Goal: Communication & Community: Answer question/provide support

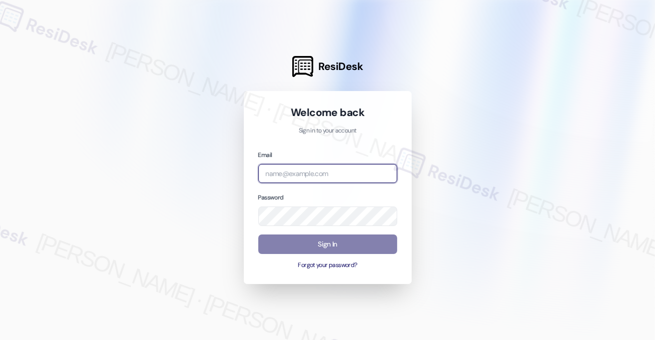
click at [331, 172] on input "email" at bounding box center [327, 173] width 139 height 19
type input "automated-surveys-tdc_management-katrina.lopez@tdc_management.com"
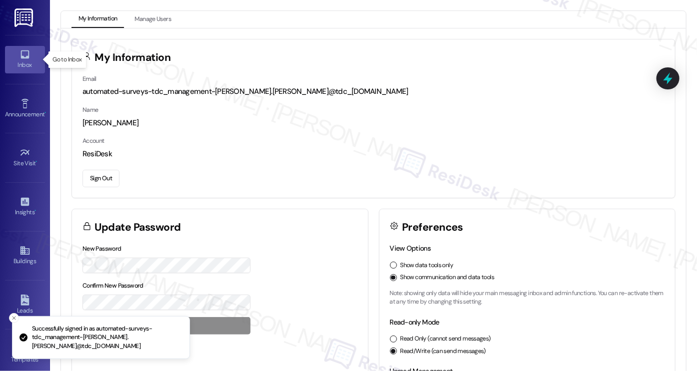
click at [25, 59] on icon at bounding box center [24, 54] width 11 height 11
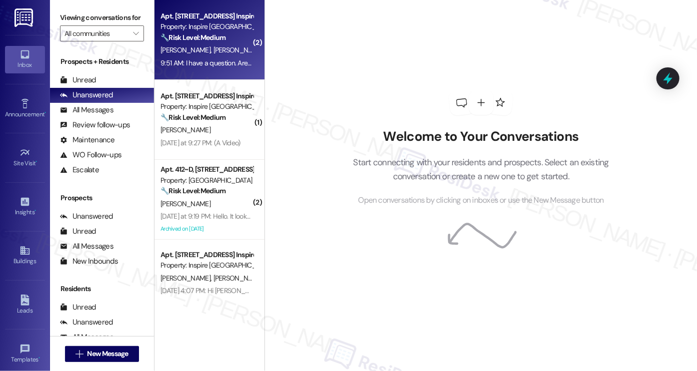
click at [216, 51] on span "C. Tavares" at bounding box center [238, 49] width 50 height 9
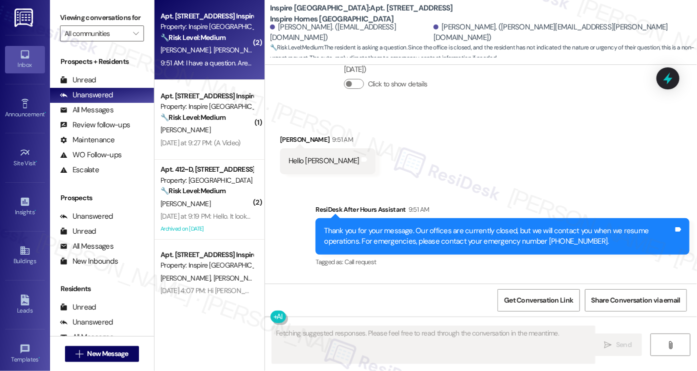
scroll to position [994, 0]
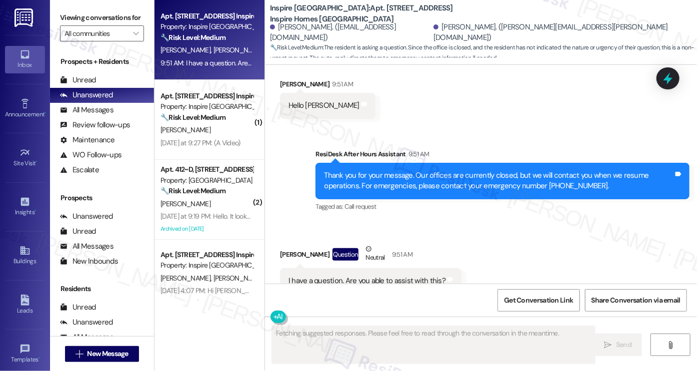
click at [366, 276] on div "I have a question. Are you able to assist with this?" at bounding box center [366, 281] width 157 height 10
click at [367, 276] on div "I have a question. Are you able to assist with this?" at bounding box center [366, 281] width 157 height 10
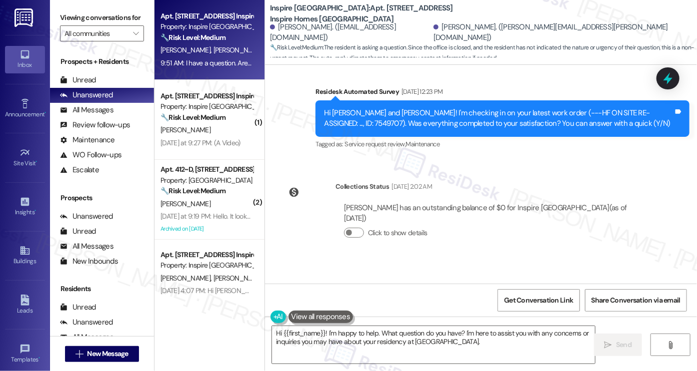
scroll to position [600, 0]
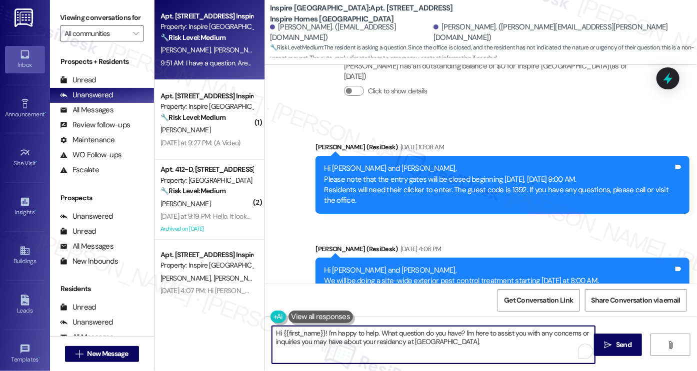
drag, startPoint x: 372, startPoint y: 332, endPoint x: 321, endPoint y: 332, distance: 51.0
click at [321, 332] on textarea "Hi {{first_name}}! I'm happy to help. What question do you have? I'm here to as…" at bounding box center [433, 344] width 323 height 37
click at [395, 334] on textarea "Hi {{first_name}}, it's great to hear from you! What question do you have? I'm …" at bounding box center [433, 344] width 323 height 37
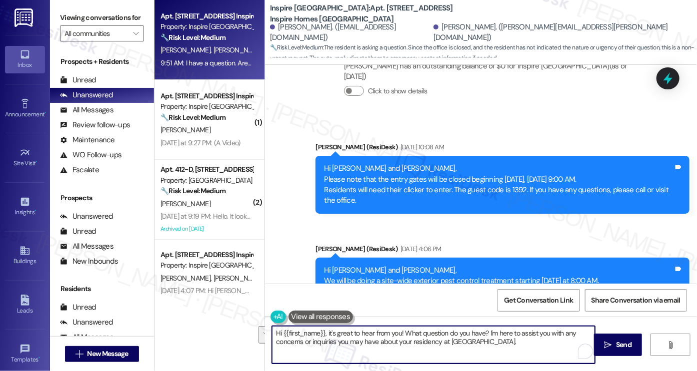
click at [480, 339] on textarea "Hi {{first_name}}, it's great to hear from you! What question do you have? I'm …" at bounding box center [433, 344] width 323 height 37
drag, startPoint x: 516, startPoint y: 341, endPoint x: 506, endPoint y: 347, distance: 11.7
click at [506, 339] on textarea "Hi {{first_name}}, it's great to hear from you! What question do you have? I'm …" at bounding box center [433, 344] width 323 height 37
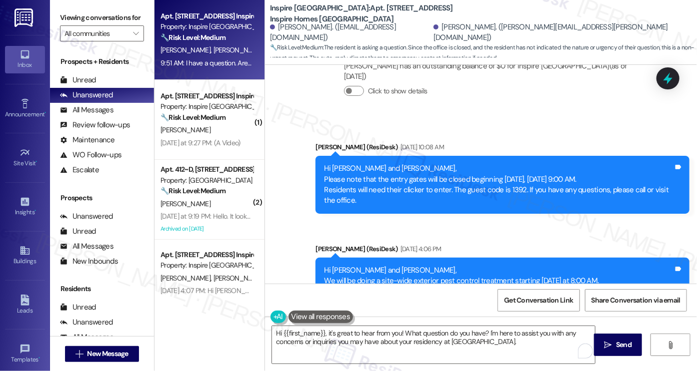
scroll to position [994, 0]
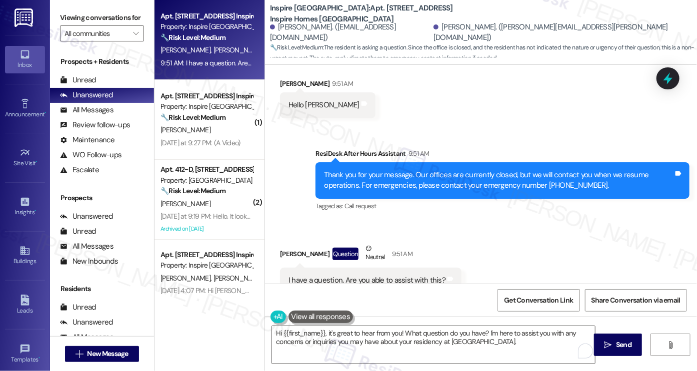
click at [376, 275] on div "I have a question. Are you able to assist with this?" at bounding box center [366, 280] width 157 height 10
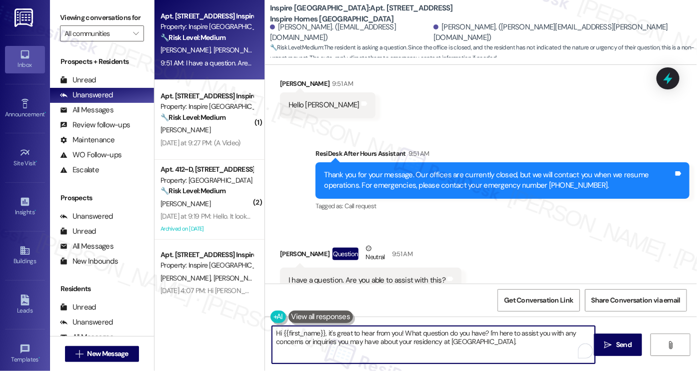
click at [432, 336] on textarea "Hi {{first_name}}, it's great to hear from you! What question do you have? I'm …" at bounding box center [433, 344] width 323 height 37
click at [436, 335] on textarea "Hi {{first_name}}, it's great to hear from you! What question do you have? I'm …" at bounding box center [433, 344] width 323 height 37
click at [402, 330] on textarea "Hi {{first_name}}, it's great to hear from you! What question do you have? I'm …" at bounding box center [433, 344] width 323 height 37
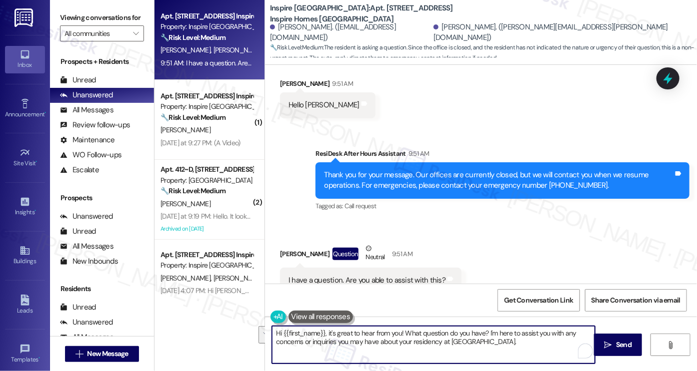
drag, startPoint x: 510, startPoint y: 341, endPoint x: 402, endPoint y: 333, distance: 108.2
click at [402, 333] on textarea "Hi {{first_name}}, it's great to hear from you! What question do you have? I'm …" at bounding box center [433, 344] width 323 height 37
click at [577, 339] on div "Open Grammarly." at bounding box center [584, 351] width 15 height 15
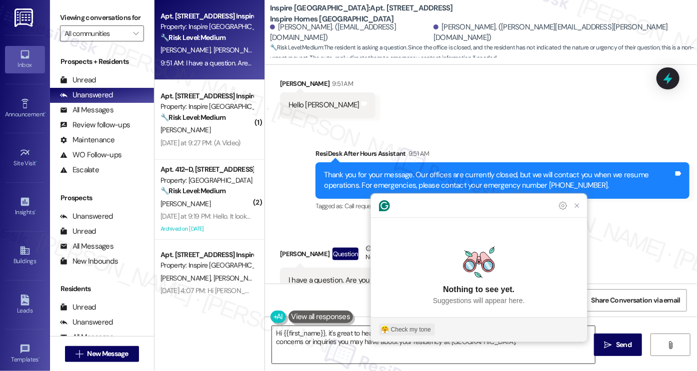
click at [416, 325] on div "Check my tone" at bounding box center [411, 329] width 40 height 9
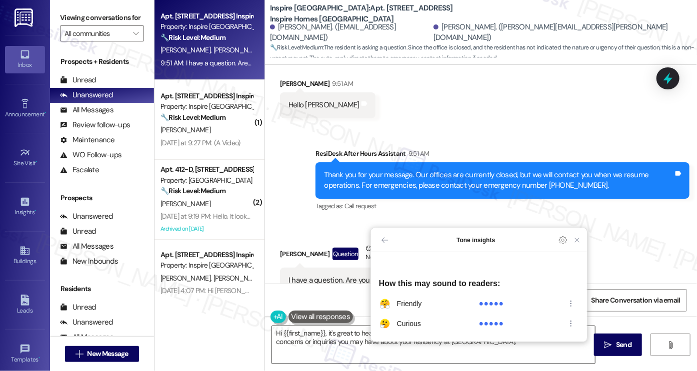
click at [440, 301] on div "friendly" at bounding box center [429, 304] width 100 height 12
click at [410, 305] on span "friendly" at bounding box center [409, 304] width 25 height 10
click at [573, 304] on icon "friendly Tone Actions Menu" at bounding box center [571, 304] width 12 height 12
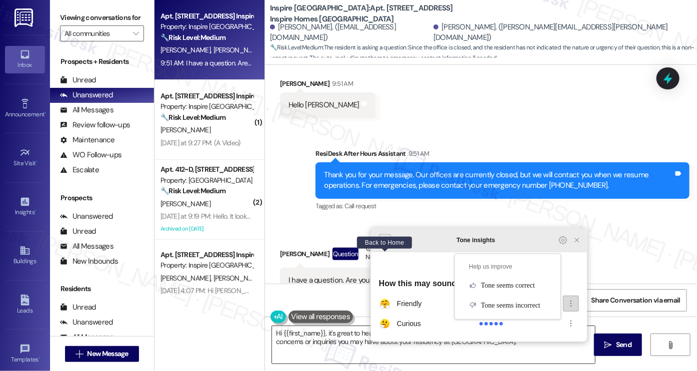
click at [384, 244] on icon "Back to Home" at bounding box center [385, 240] width 8 height 8
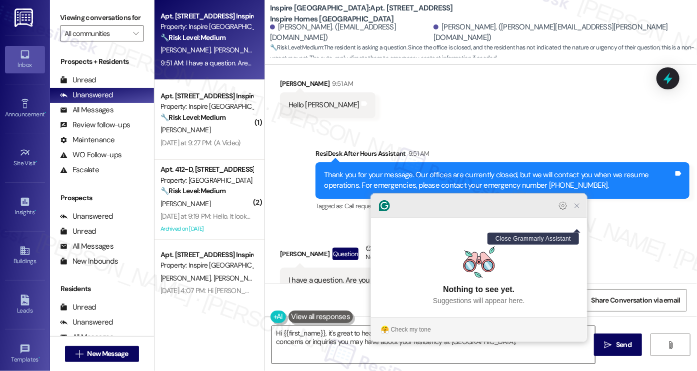
click at [574, 210] on icon "Close Grammarly Assistant" at bounding box center [577, 206] width 8 height 8
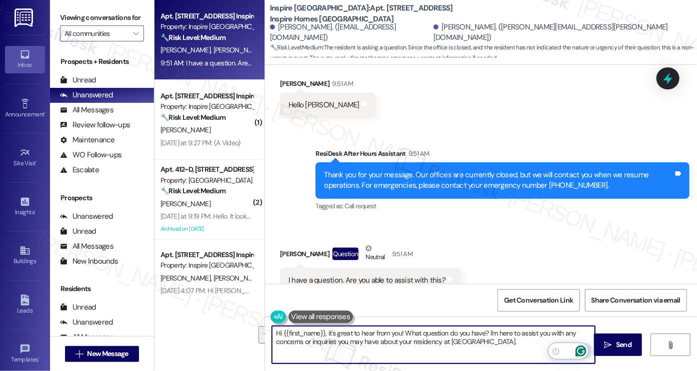
click at [333, 330] on textarea "Hi {{first_name}}, it's great to hear from you! What question do you have? I'm …" at bounding box center [433, 344] width 323 height 37
click at [306, 311] on button at bounding box center [320, 317] width 65 height 12
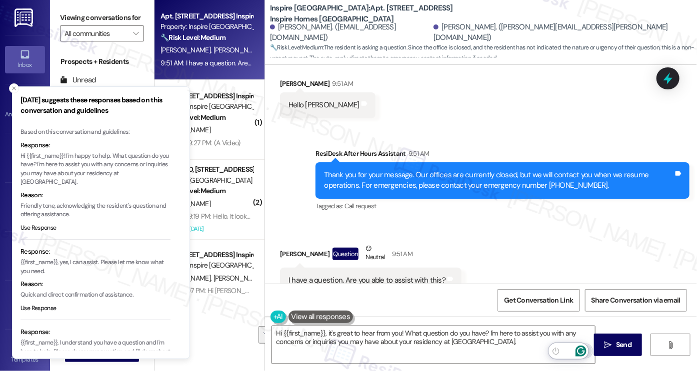
scroll to position [66, 0]
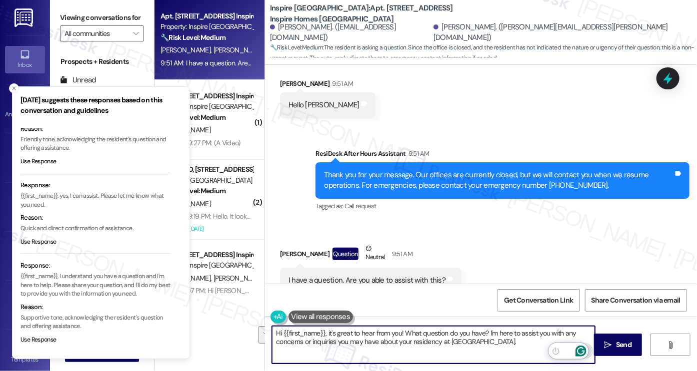
click at [402, 333] on textarea "Hi {{first_name}}, it's great to hear from you! What question do you have? I'm …" at bounding box center [433, 344] width 323 height 37
drag, startPoint x: 401, startPoint y: 333, endPoint x: 502, endPoint y: 339, distance: 100.6
click at [502, 339] on textarea "Hi {{first_name}}, it's great to hear from you! What question do you have? I'm …" at bounding box center [433, 344] width 323 height 37
click at [513, 339] on textarea "Hi {{first_name}}, it's great to hear from you! What question do you have? I'm …" at bounding box center [433, 344] width 323 height 37
click at [391, 334] on textarea "Hi {{first_name}}, it's great to hear from you! What question do you have? I'm …" at bounding box center [433, 344] width 323 height 37
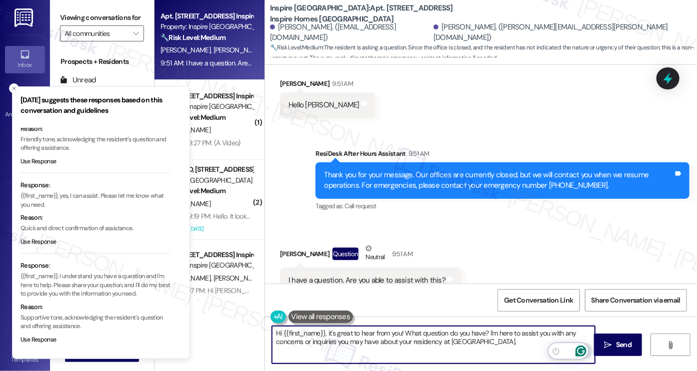
drag, startPoint x: 435, startPoint y: 335, endPoint x: 428, endPoint y: 336, distance: 7.2
click at [435, 335] on textarea "Hi {{first_name}}, it's great to hear from you! What question do you have? I'm …" at bounding box center [433, 344] width 323 height 37
drag, startPoint x: 374, startPoint y: 341, endPoint x: 520, endPoint y: 341, distance: 146.4
click at [520, 339] on textarea "Hi {{first_name}}, it's great to hear from you! What question do you have? I'm …" at bounding box center [433, 344] width 323 height 37
click at [13, 89] on icon "Close toast" at bounding box center [14, 88] width 6 height 6
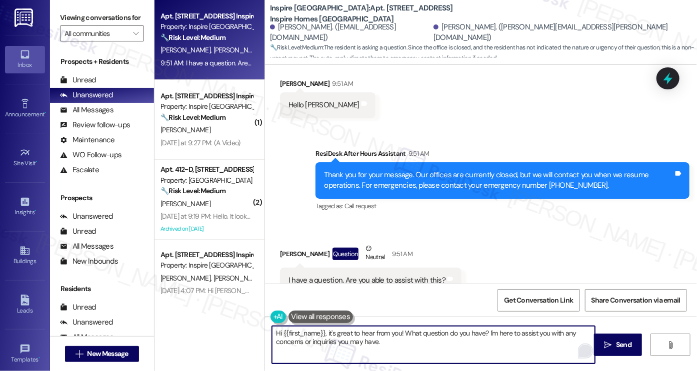
click at [422, 333] on textarea "Hi {{first_name}}, it's great to hear from you! What question do you have? I'm …" at bounding box center [433, 344] width 323 height 37
click at [426, 339] on textarea "Hi {{first_name}}, it's great to hear from you! What question do you have? I'm …" at bounding box center [433, 344] width 323 height 37
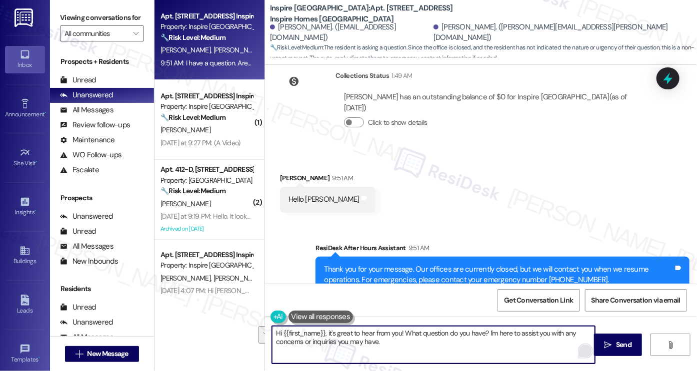
scroll to position [894, 0]
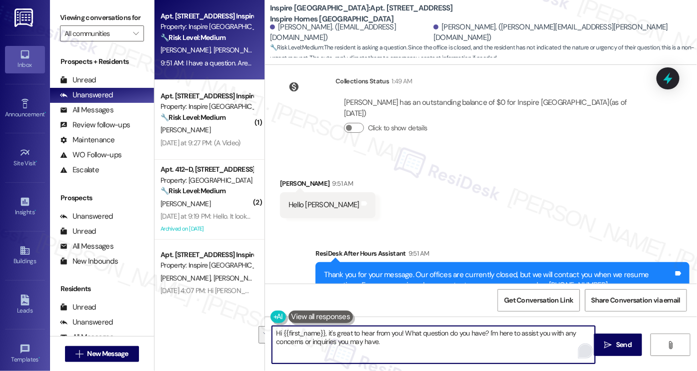
click at [286, 178] on div "Derek Tavares 9:51 AM" at bounding box center [327, 185] width 95 height 14
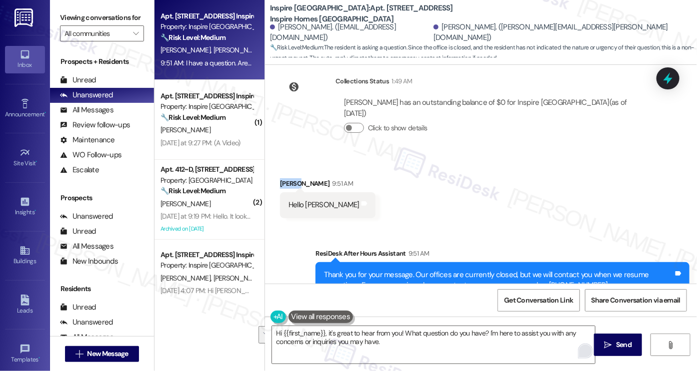
click at [286, 178] on div "Derek Tavares 9:51 AM" at bounding box center [327, 185] width 95 height 14
copy div "Derek"
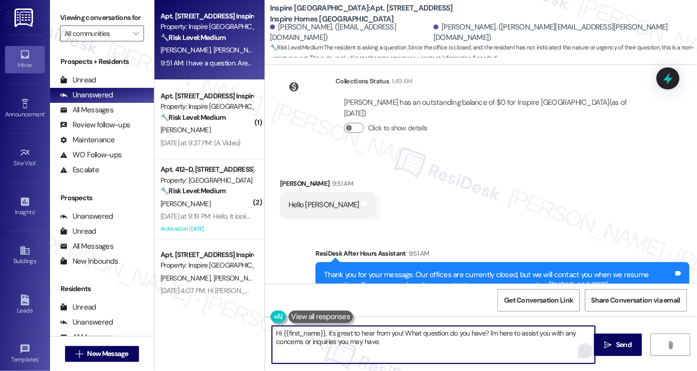
drag, startPoint x: 279, startPoint y: 332, endPoint x: 318, endPoint y: 323, distance: 39.5
click at [318, 326] on div "Hi {{first_name}}, it's great to hear from you! What question do you have? I'm …" at bounding box center [428, 345] width 324 height 38
paste textarea "Derek"
type textarea "Hi Derek, it's great to hear from you! What question do you have? I'm here to a…"
click at [535, 335] on textarea "Hi Derek, it's great to hear from you! What question do you have? I'm here to a…" at bounding box center [433, 344] width 323 height 37
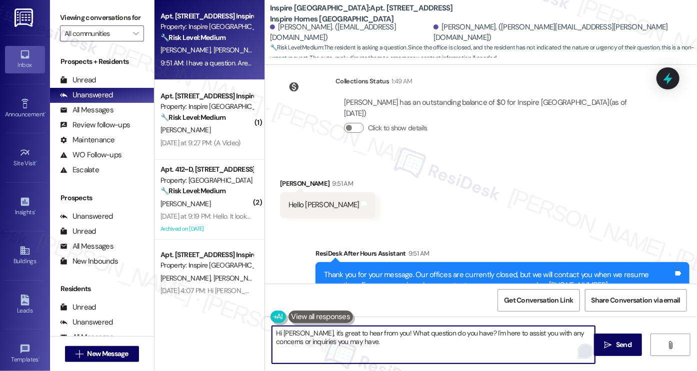
click at [442, 339] on textarea "Hi Derek, it's great to hear from you! What question do you have? I'm here to a…" at bounding box center [433, 344] width 323 height 37
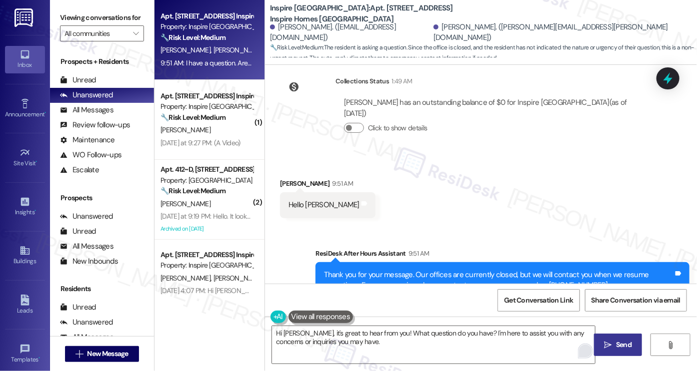
click at [617, 339] on span "Send" at bounding box center [623, 345] width 15 height 10
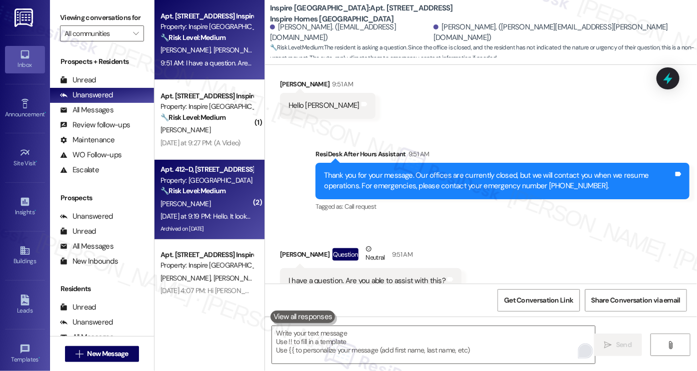
scroll to position [19, 0]
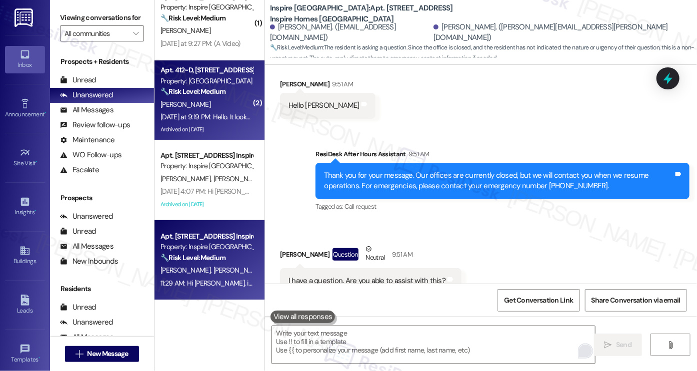
click at [216, 103] on div "[PERSON_NAME]" at bounding box center [206, 104] width 94 height 12
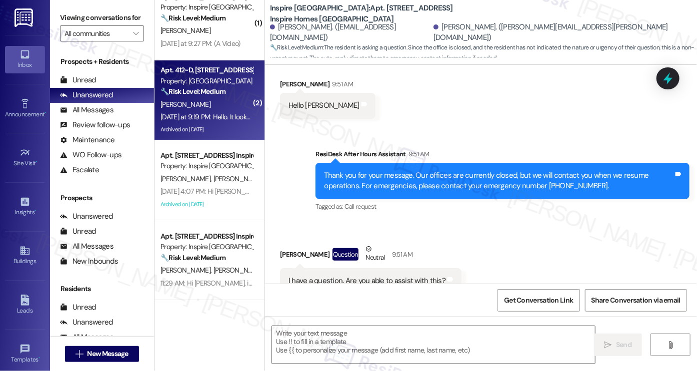
type textarea "Fetching suggested responses. Please feel free to read through the conversation…"
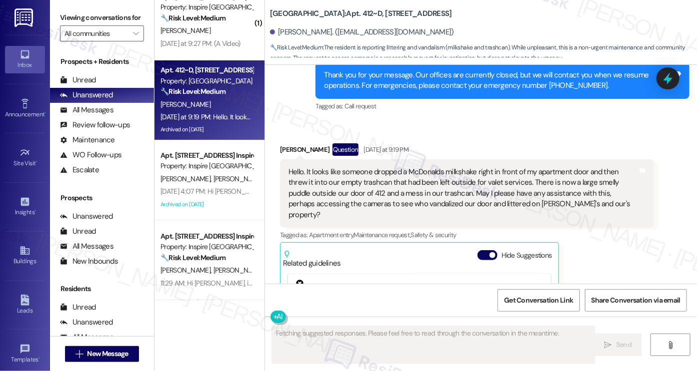
scroll to position [4319, 0]
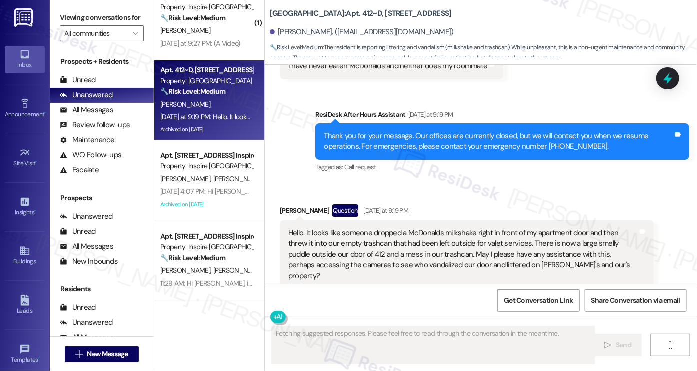
click at [344, 228] on div "Hello. It looks like someone dropped a McDonalds milkshake right in front of my…" at bounding box center [462, 254] width 349 height 53
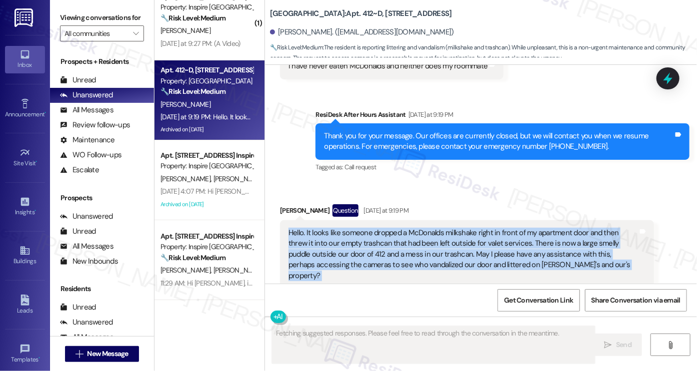
click at [344, 228] on div "Hello. It looks like someone dropped a McDonalds milkshake right in front of my…" at bounding box center [462, 254] width 349 height 53
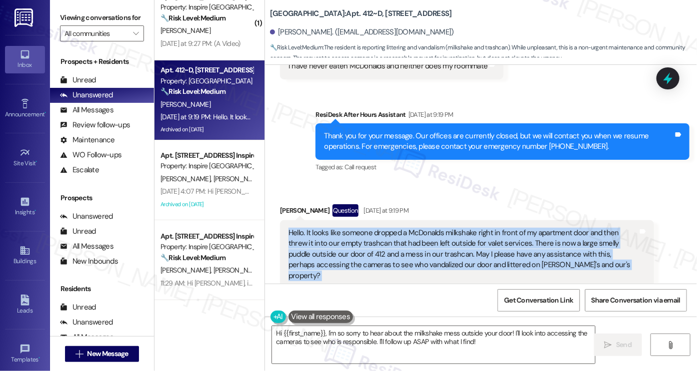
click at [510, 228] on div "Hello. It looks like someone dropped a McDonalds milkshake right in front of my…" at bounding box center [462, 254] width 349 height 53
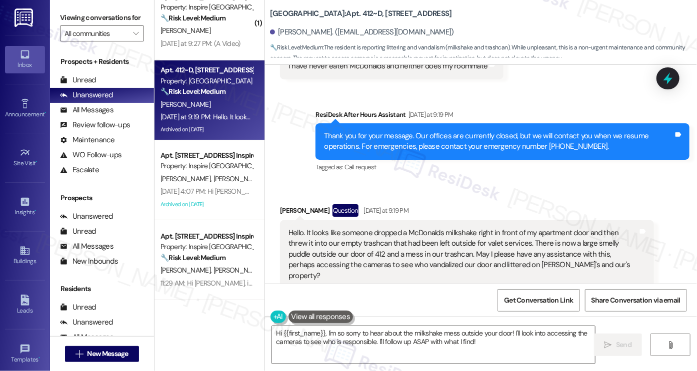
click at [508, 204] on div "Sylvia Holesinger Question Yesterday at 9:19 PM" at bounding box center [467, 212] width 374 height 16
click at [394, 228] on div "Hello. It looks like someone dropped a McDonalds milkshake right in front of my…" at bounding box center [462, 254] width 349 height 53
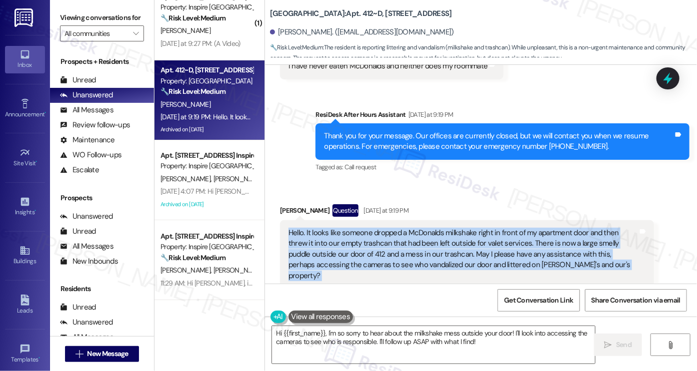
click at [394, 228] on div "Hello. It looks like someone dropped a McDonalds milkshake right in front of my…" at bounding box center [462, 254] width 349 height 53
click at [430, 228] on div "Hello. It looks like someone dropped a McDonalds milkshake right in front of my…" at bounding box center [462, 254] width 349 height 53
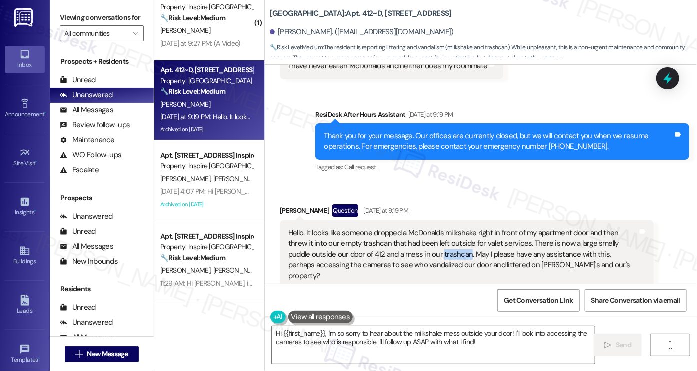
click at [430, 228] on div "Hello. It looks like someone dropped a McDonalds milkshake right in front of my…" at bounding box center [462, 254] width 349 height 53
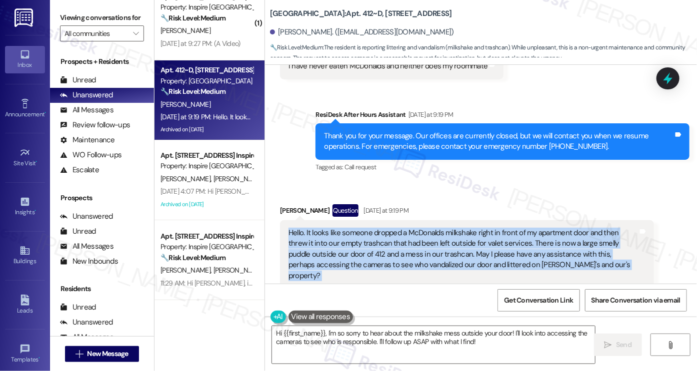
click at [430, 228] on div "Hello. It looks like someone dropped a McDonalds milkshake right in front of my…" at bounding box center [462, 254] width 349 height 53
click at [504, 228] on div "Hello. It looks like someone dropped a McDonalds milkshake right in front of my…" at bounding box center [462, 254] width 349 height 53
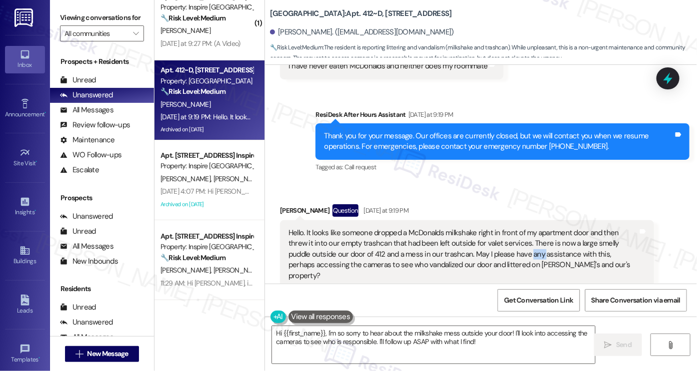
click at [504, 228] on div "Hello. It looks like someone dropped a McDonalds milkshake right in front of my…" at bounding box center [462, 254] width 349 height 53
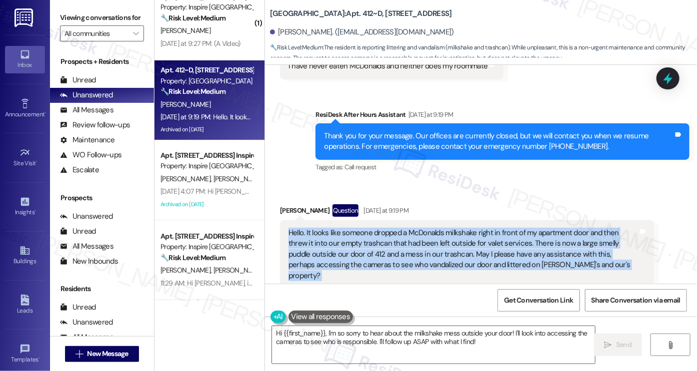
click at [504, 228] on div "Hello. It looks like someone dropped a McDonalds milkshake right in front of my…" at bounding box center [462, 254] width 349 height 53
click at [362, 228] on div "Hello. It looks like someone dropped a McDonalds milkshake right in front of my…" at bounding box center [462, 254] width 349 height 53
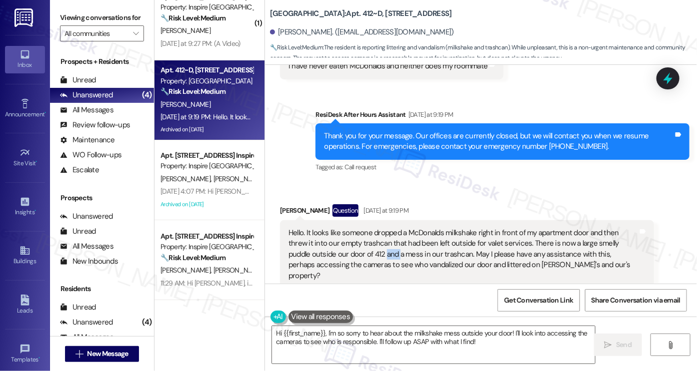
click at [362, 228] on div "Hello. It looks like someone dropped a McDonalds milkshake right in front of my…" at bounding box center [462, 254] width 349 height 53
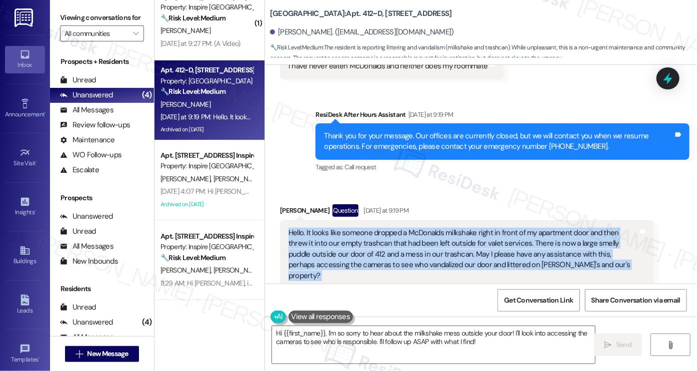
click at [362, 228] on div "Hello. It looks like someone dropped a McDonalds milkshake right in front of my…" at bounding box center [462, 254] width 349 height 53
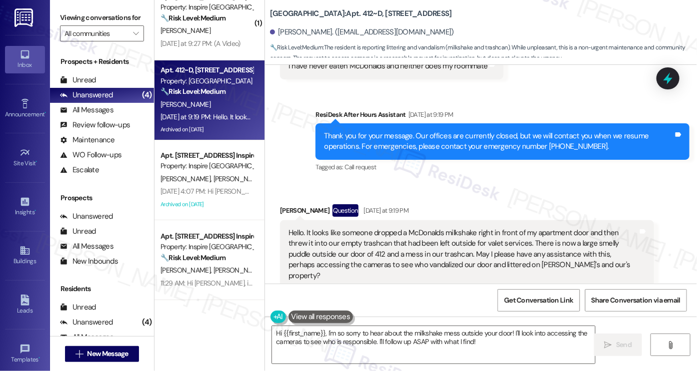
click at [60, 4] on div "Viewing conversations for All communities " at bounding box center [102, 25] width 104 height 51
click at [71, 21] on label "Viewing conversations for" at bounding box center [102, 17] width 84 height 15
click at [64, 23] on label "Viewing conversations for" at bounding box center [102, 17] width 84 height 15
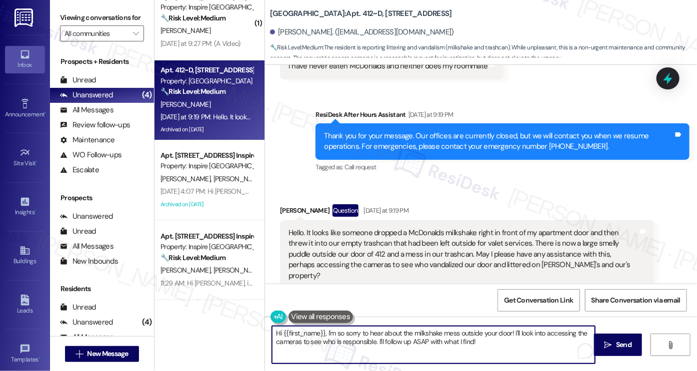
drag, startPoint x: 487, startPoint y: 343, endPoint x: 503, endPoint y: 331, distance: 20.0
click at [505, 332] on textarea "Hi {{first_name}}, I'm so sorry to hear about the milkshake mess outside your d…" at bounding box center [433, 344] width 323 height 37
click at [323, 334] on textarea "Hi {{first_name}}, I'm so sorry to hear about the milkshake mess outside your d…" at bounding box center [433, 344] width 323 height 37
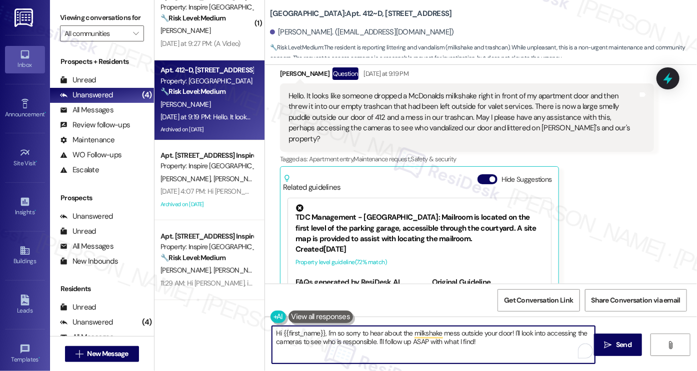
scroll to position [4419, 0]
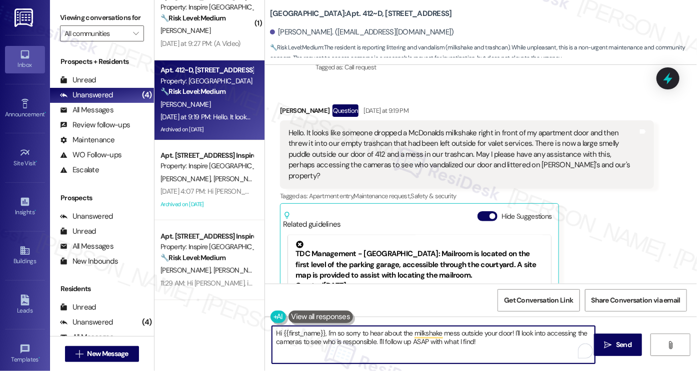
click at [581, 128] on div "Hello. It looks like someone dropped a McDonalds milkshake right in front of my…" at bounding box center [462, 154] width 349 height 53
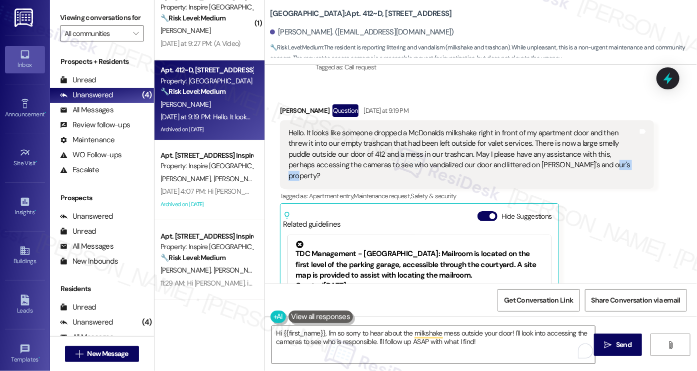
click at [581, 128] on div "Hello. It looks like someone dropped a McDonalds milkshake right in front of my…" at bounding box center [462, 154] width 349 height 53
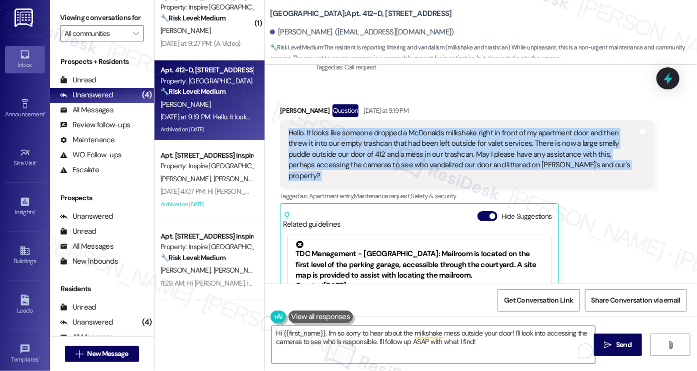
click at [581, 128] on div "Hello. It looks like someone dropped a McDonalds milkshake right in front of my…" at bounding box center [462, 154] width 349 height 53
click at [430, 128] on div "Hello. It looks like someone dropped a McDonalds milkshake right in front of my…" at bounding box center [462, 154] width 349 height 53
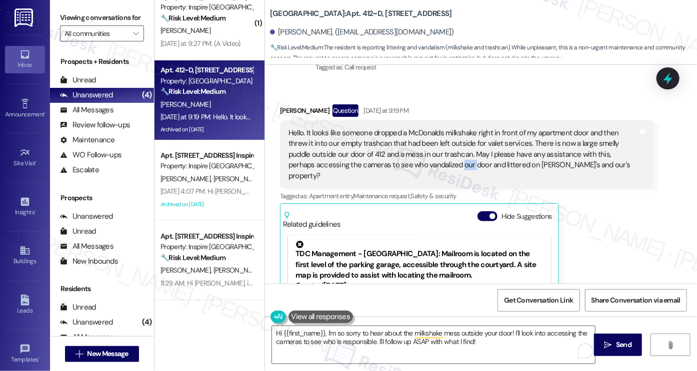
click at [430, 128] on div "Hello. It looks like someone dropped a McDonalds milkshake right in front of my…" at bounding box center [462, 154] width 349 height 53
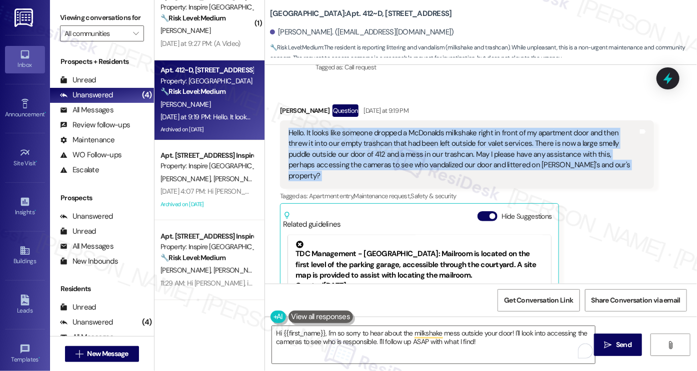
click at [430, 128] on div "Hello. It looks like someone dropped a McDonalds milkshake right in front of my…" at bounding box center [462, 154] width 349 height 53
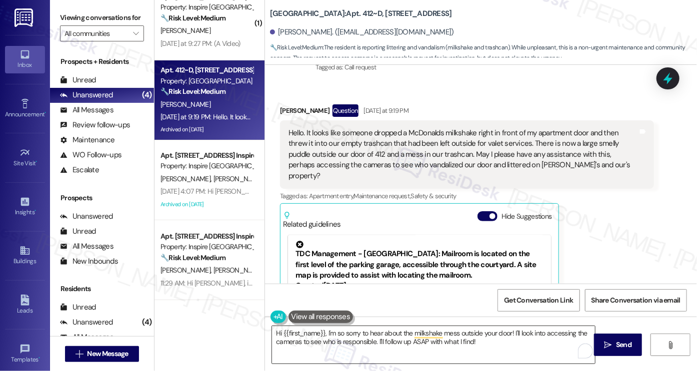
click at [484, 339] on textarea "Hi {{first_name}}, I'm so sorry to hear about the milkshake mess outside your d…" at bounding box center [433, 344] width 323 height 37
click at [57, 9] on div "Viewing conversations for All communities " at bounding box center [102, 25] width 104 height 51
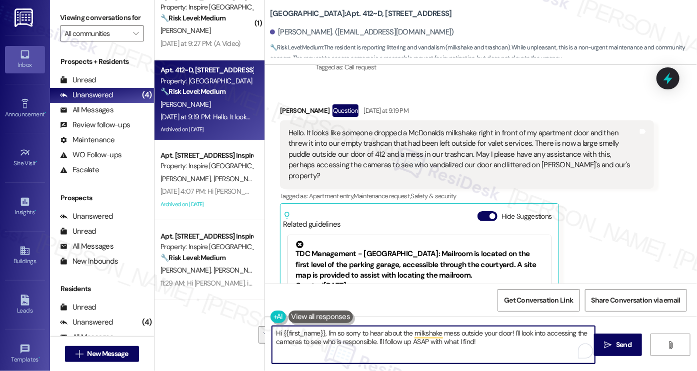
drag, startPoint x: 496, startPoint y: 335, endPoint x: 512, endPoint y: 330, distance: 16.9
click at [512, 330] on textarea "Hi {{first_name}}, I'm so sorry to hear about the milkshake mess outside your d…" at bounding box center [433, 344] width 323 height 37
paste textarea "s the mess still there now, or has anyone from the cleaning/valet team been by …"
click at [506, 339] on textarea "Hi {{first_name}}, I'm so sorry to hear about the milkshake mess outside your d…" at bounding box center [433, 344] width 323 height 37
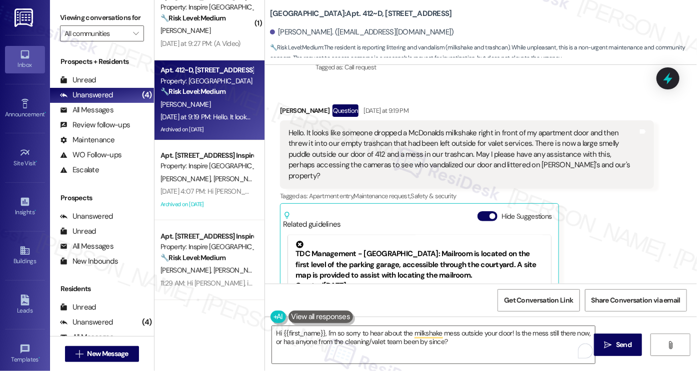
drag, startPoint x: 73, startPoint y: 19, endPoint x: 90, endPoint y: 29, distance: 19.5
click at [73, 19] on label "Viewing conversations for" at bounding box center [102, 17] width 84 height 15
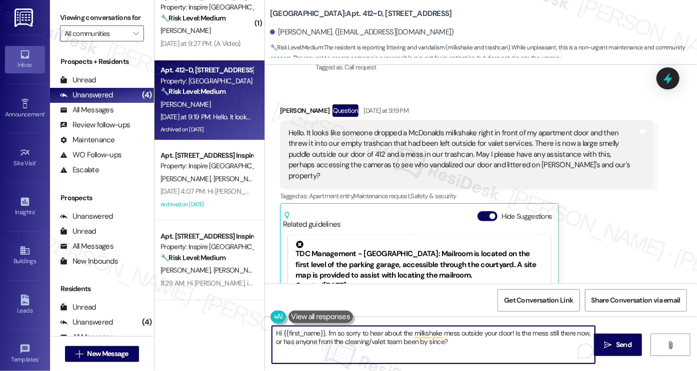
click at [405, 327] on textarea "Hi {{first_name}}, I'm so sorry to hear about the milkshake mess outside your d…" at bounding box center [433, 344] width 323 height 37
click at [448, 334] on textarea "Hi {{first_name}}, I'm so sorry to hear about the milkshake mess outside your d…" at bounding box center [433, 344] width 323 height 37
drag, startPoint x: 322, startPoint y: 332, endPoint x: 336, endPoint y: 327, distance: 14.7
click at [322, 332] on textarea "Hi {{first_name}}, I'm so sorry to hear about the milkshake mess outside your d…" at bounding box center [433, 344] width 323 height 37
click at [407, 331] on textarea "Hi {{first_name}}, thanks for reaching out. I'm so sorry to hear about the milk…" at bounding box center [433, 344] width 323 height 37
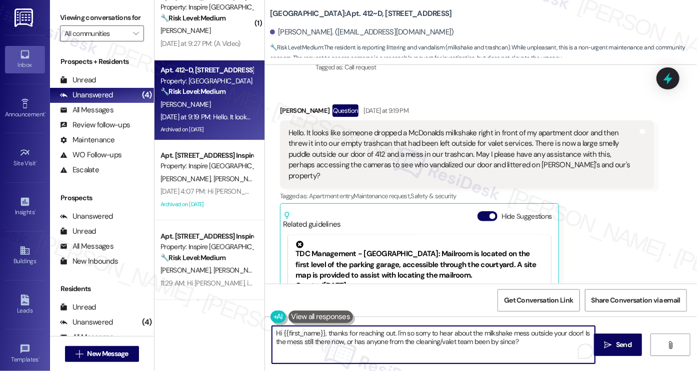
click at [407, 331] on textarea "Hi {{first_name}}, thanks for reaching out. I'm so sorry to hear about the milk…" at bounding box center [433, 344] width 323 height 37
click at [406, 331] on textarea "Hi {{first_name}}, thanks for reaching out. I'm so sorry to hear about the milk…" at bounding box center [433, 344] width 323 height 37
click at [422, 339] on textarea "Hi {{first_name}}, thanks for reaching out. I'm so sorry to hear about the milk…" at bounding box center [433, 344] width 323 height 37
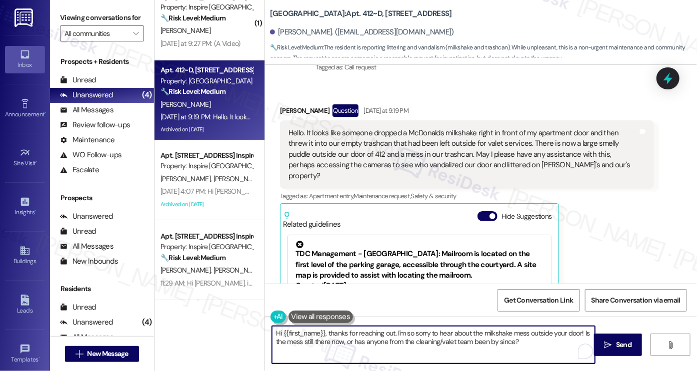
click at [422, 339] on textarea "Hi {{first_name}}, thanks for reaching out. I'm so sorry to hear about the milk…" at bounding box center [433, 344] width 323 height 37
click at [525, 339] on textarea "Hi {{first_name}}, thanks for reaching out. I'm so sorry to hear about the milk…" at bounding box center [433, 344] width 323 height 37
click at [526, 339] on textarea "Hi {{first_name}}, thanks for reaching out. I'm so sorry to hear about the milk…" at bounding box center [433, 344] width 323 height 37
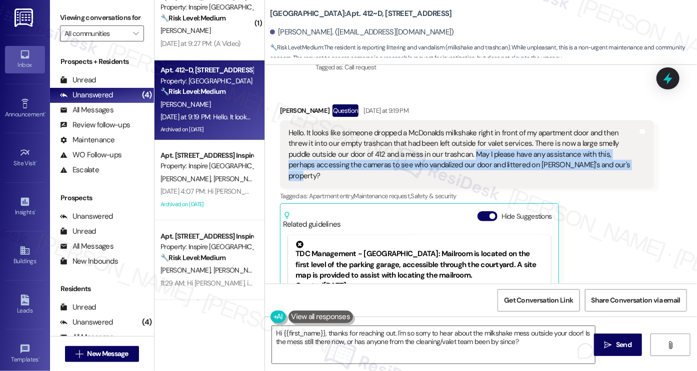
drag, startPoint x: 446, startPoint y: 109, endPoint x: 594, endPoint y: 125, distance: 148.7
click at [594, 128] on div "Hello. It looks like someone dropped a McDonalds milkshake right in front of my…" at bounding box center [462, 154] width 349 height 53
copy div "May I please have any assistance with this, perhaps accessing the cameras to se…"
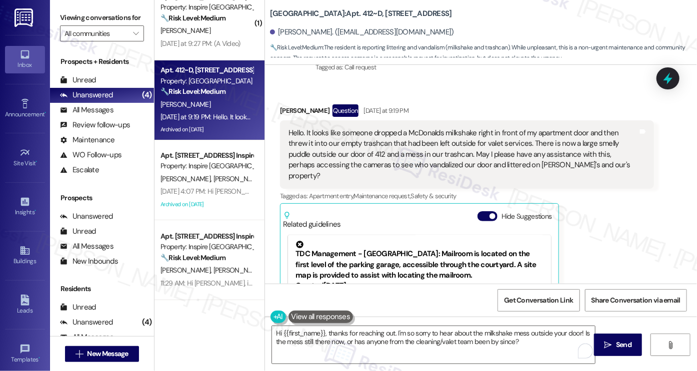
click at [71, 20] on label "Viewing conversations for" at bounding box center [102, 17] width 84 height 15
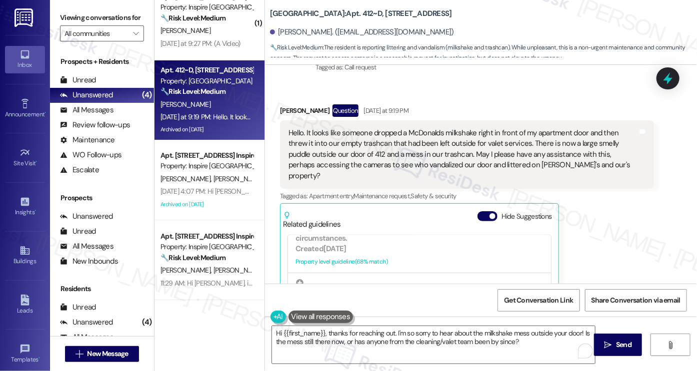
scroll to position [4562, 0]
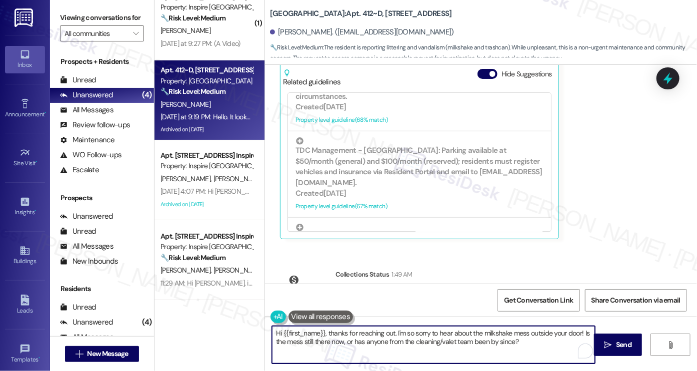
click at [388, 331] on textarea "Hi {{first_name}}, thanks for reaching out. I'm so sorry to hear about the milk…" at bounding box center [433, 344] width 323 height 37
click at [542, 339] on textarea "Hi {{first_name}}, thanks for reaching out. I'm so sorry to hear about the milk…" at bounding box center [433, 344] width 323 height 37
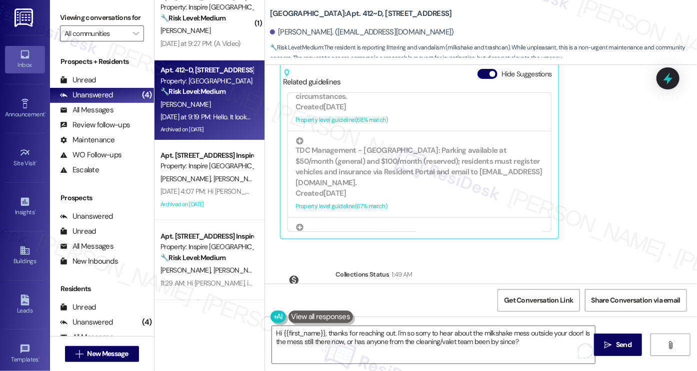
click at [655, 203] on div "Survey, sent via SMS Residesk Automated Survey Oct 28, 2024 at 12:30 PM Hi Sylv…" at bounding box center [481, 174] width 432 height 219
click at [78, 19] on label "Viewing conversations for" at bounding box center [102, 17] width 84 height 15
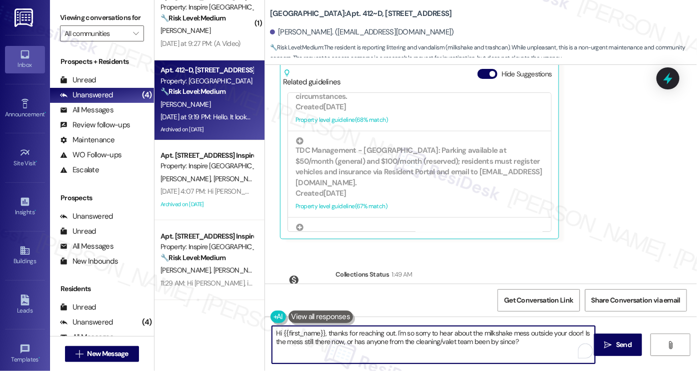
click at [531, 337] on textarea "Hi {{first_name}}, thanks for reaching out. I'm so sorry to hear about the milk…" at bounding box center [433, 344] width 323 height 37
click at [527, 339] on textarea "Hi {{first_name}}, thanks for reaching out. I'm so sorry to hear about the milk…" at bounding box center [433, 344] width 323 height 37
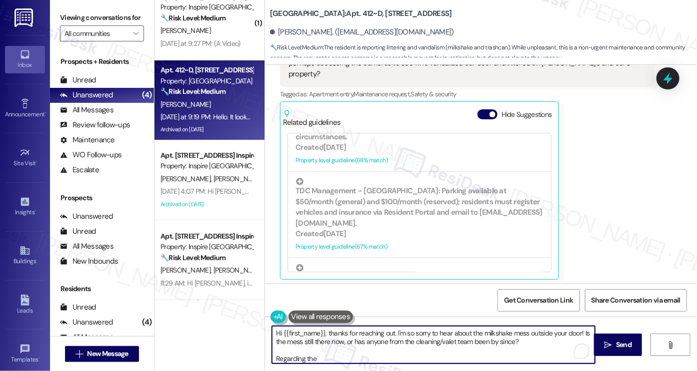
scroll to position [4362, 0]
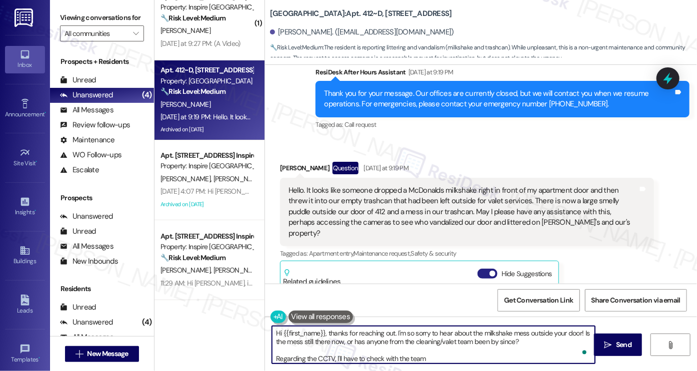
paste textarea "I’ll inform the site team about what happened and check with them regarding nex…"
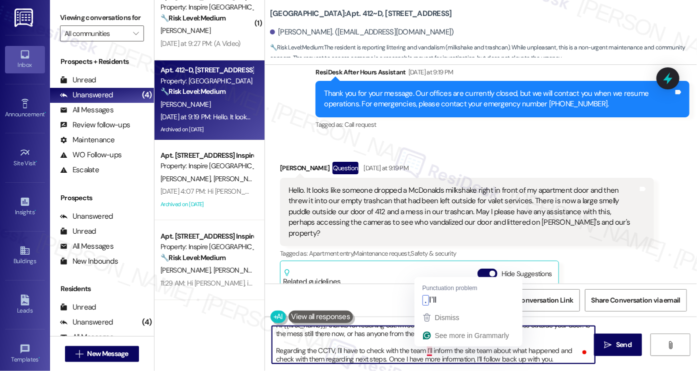
click at [423, 339] on textarea "Hi {{first_name}}, thanks for reaching out. I'm so sorry to hear about the milk…" at bounding box center [433, 344] width 323 height 37
click at [457, 339] on textarea "Hi {{first_name}}, thanks for reaching out. I'm so sorry to hear about the milk…" at bounding box center [433, 344] width 323 height 37
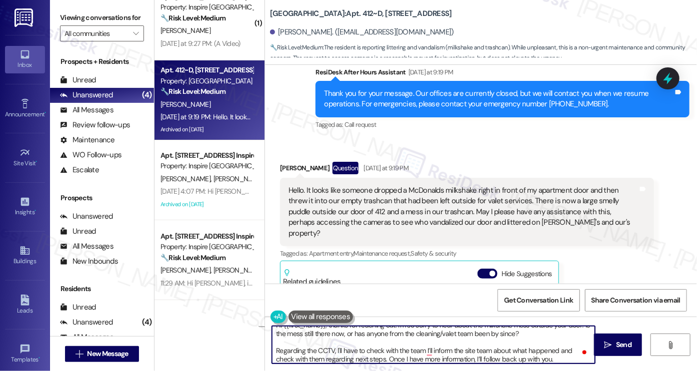
drag, startPoint x: 420, startPoint y: 351, endPoint x: 553, endPoint y: 353, distance: 132.9
click at [553, 339] on textarea "Hi {{first_name}}, thanks for reaching out. I'm so sorry to hear about the milk…" at bounding box center [433, 344] width 323 height 37
click at [317, 339] on textarea "Hi {{first_name}}, thanks for reaching out. I'm so sorry to hear about the milk…" at bounding box center [433, 344] width 323 height 37
click at [466, 185] on div "Hello. It looks like someone dropped a McDonalds milkshake right in front of my…" at bounding box center [462, 211] width 349 height 53
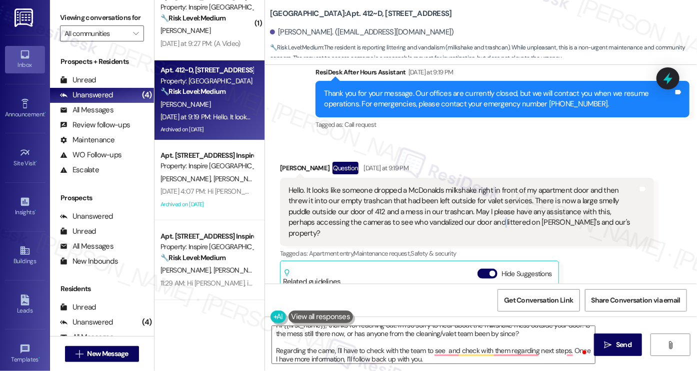
click at [466, 185] on div "Hello. It looks like someone dropped a McDonalds milkshake right in front of my…" at bounding box center [462, 211] width 349 height 53
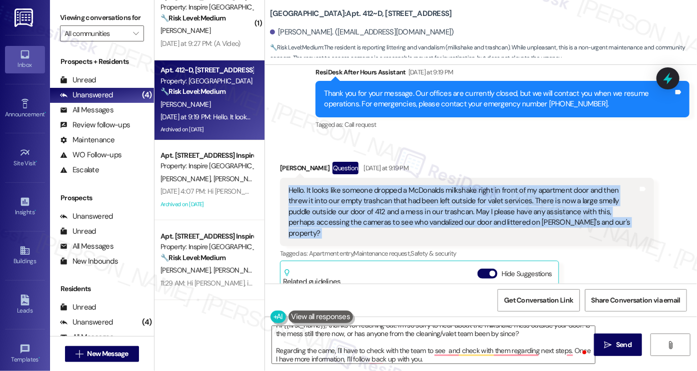
click at [466, 185] on div "Hello. It looks like someone dropped a McDonalds milkshake right in front of my…" at bounding box center [462, 211] width 349 height 53
click at [503, 185] on div "Hello. It looks like someone dropped a McDonalds milkshake right in front of my…" at bounding box center [462, 211] width 349 height 53
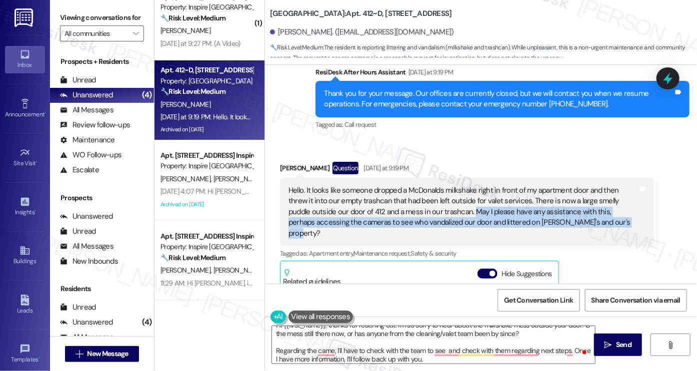
drag, startPoint x: 444, startPoint y: 166, endPoint x: 599, endPoint y: 176, distance: 154.7
click at [599, 185] on div "Hello. It looks like someone dropped a McDonalds milkshake right in front of my…" at bounding box center [462, 211] width 349 height 53
copy div "May I please have any assistance with this, perhaps accessing the cameras to se…"
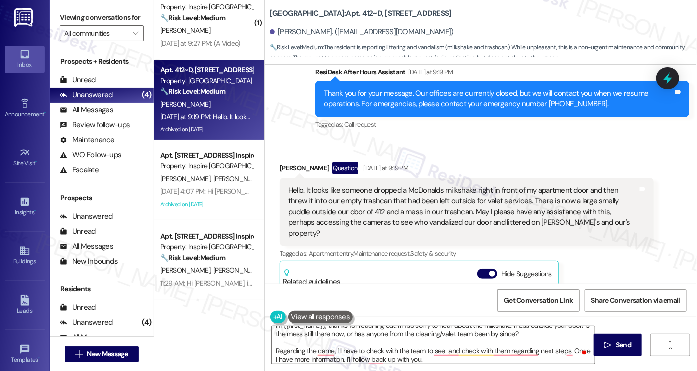
click at [79, 17] on label "Viewing conversations for" at bounding box center [102, 17] width 84 height 15
click at [69, 15] on label "Viewing conversations for" at bounding box center [102, 17] width 84 height 15
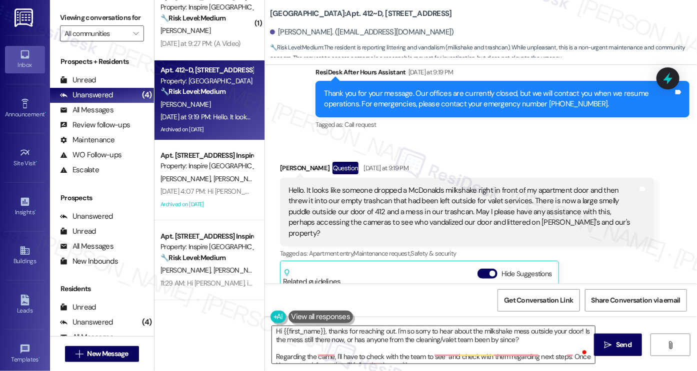
scroll to position [0, 0]
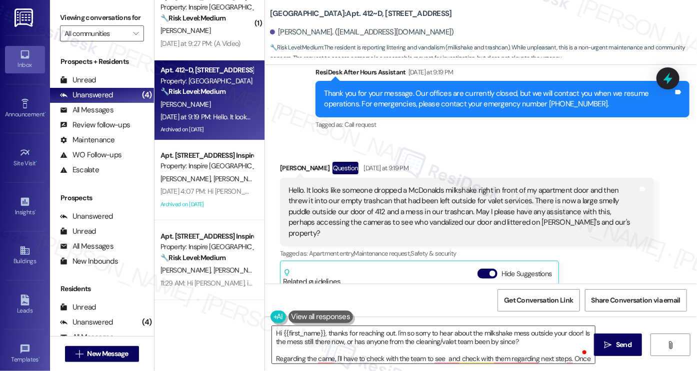
click at [577, 333] on textarea "Hi {{first_name}}, thanks for reaching out. I'm so sorry to hear about the milk…" at bounding box center [433, 344] width 323 height 37
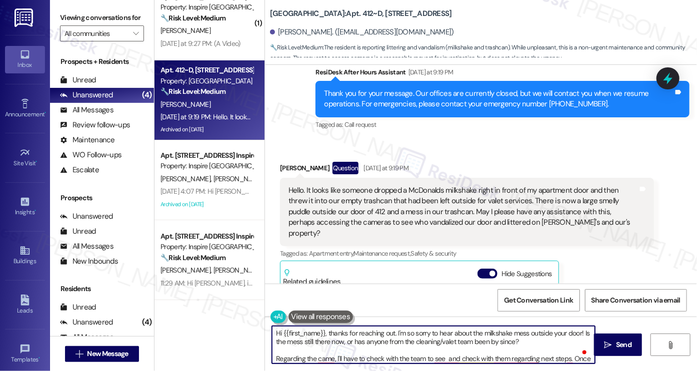
click at [526, 331] on textarea "Hi {{first_name}}, thanks for reaching out. I'm so sorry to hear about the milk…" at bounding box center [433, 344] width 323 height 37
click at [498, 332] on textarea "Hi {{first_name}}, thanks for reaching out. I'm so sorry to hear about the milk…" at bounding box center [433, 344] width 323 height 37
drag, startPoint x: 496, startPoint y: 334, endPoint x: 509, endPoint y: 332, distance: 13.1
click at [496, 334] on textarea "Hi {{first_name}}, thanks for reaching out. I'm so sorry to hear about the mess…" at bounding box center [433, 344] width 323 height 37
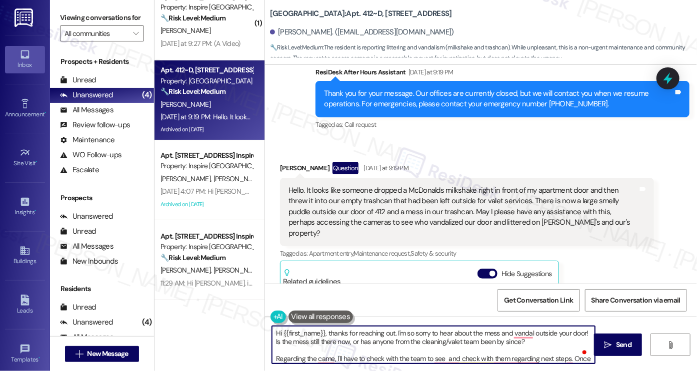
click at [541, 328] on textarea "Hi {{first_name}}, thanks for reaching out. I'm so sorry to hear about the mess…" at bounding box center [433, 344] width 323 height 37
click at [383, 339] on textarea "Hi {{first_name}}, thanks for reaching out. I'm so sorry to hear about the mess…" at bounding box center [433, 344] width 323 height 37
click at [488, 334] on textarea "Hi {{first_name}}, thanks for reaching out. I'm so sorry to hear about the mess…" at bounding box center [433, 344] width 323 height 37
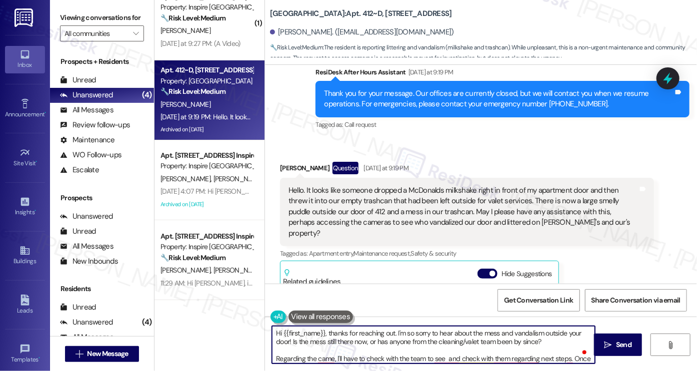
click at [358, 339] on textarea "Hi {{first_name}}, thanks for reaching out. I'm so sorry to hear about the mess…" at bounding box center [433, 344] width 323 height 37
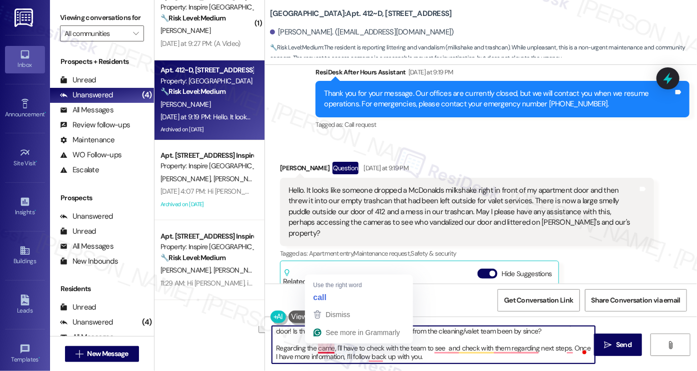
click at [331, 339] on textarea "Hi {{first_name}}, thanks for reaching out. I'm so sorry to hear about the mess…" at bounding box center [433, 344] width 323 height 37
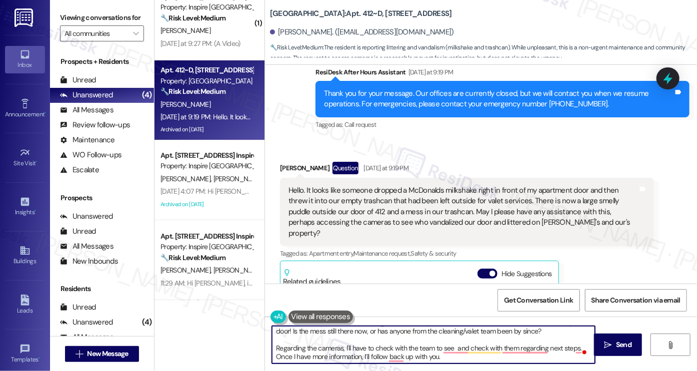
click at [388, 339] on textarea "Hi {{first_name}}, thanks for reaching out. I'm so sorry to hear about the mess…" at bounding box center [433, 344] width 323 height 37
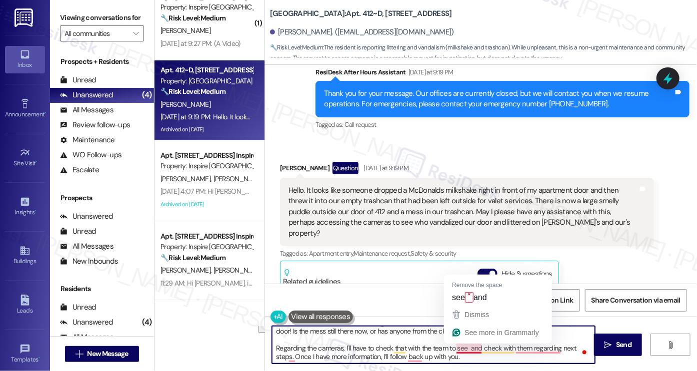
drag, startPoint x: 470, startPoint y: 358, endPoint x: 464, endPoint y: 346, distance: 13.4
click at [464, 339] on textarea "Hi {{first_name}}, thanks for reaching out. I'm so sorry to hear about the mess…" at bounding box center [433, 344] width 323 height 37
click at [427, 339] on textarea "Hi {{first_name}}, thanks for reaching out. I'm so sorry to hear about the mess…" at bounding box center [433, 344] width 323 height 37
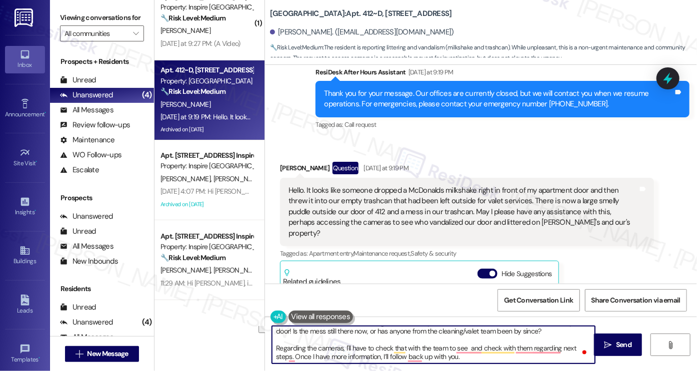
drag, startPoint x: 470, startPoint y: 359, endPoint x: 452, endPoint y: 349, distance: 20.6
click at [452, 339] on textarea "Hi {{first_name}}, thanks for reaching out. I'm so sorry to hear about the mess…" at bounding box center [433, 344] width 323 height 37
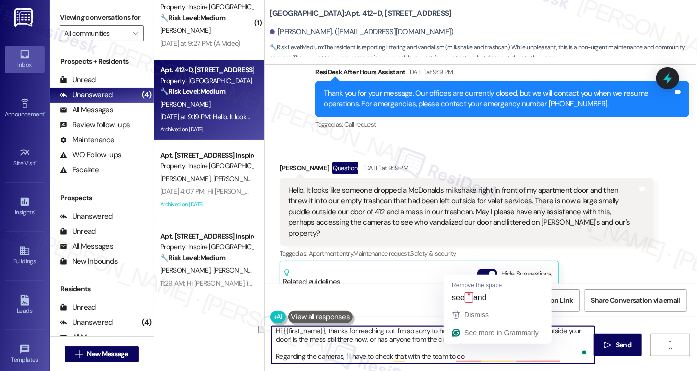
scroll to position [2, 0]
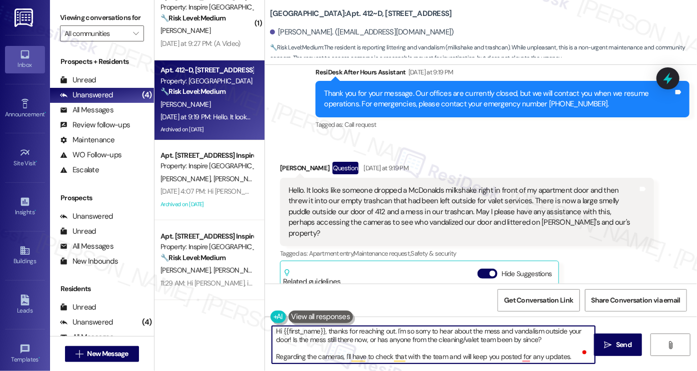
click at [550, 339] on textarea "Hi {{first_name}}, thanks for reaching out. I'm so sorry to hear about the mess…" at bounding box center [433, 344] width 323 height 37
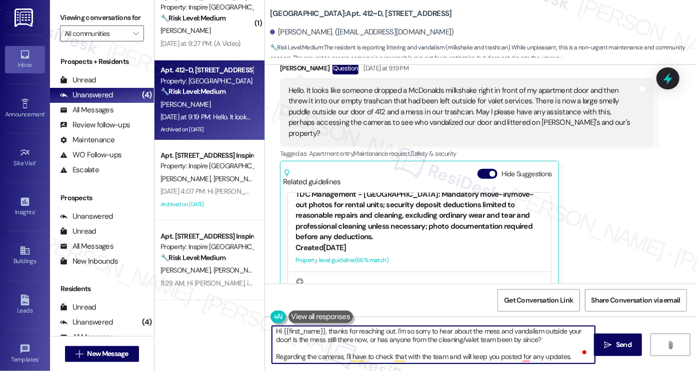
scroll to position [512, 0]
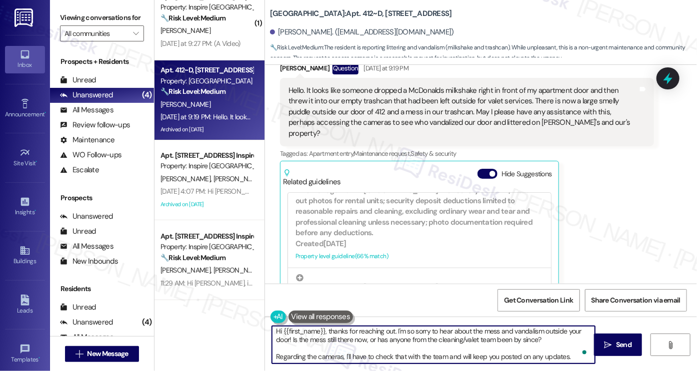
click at [567, 339] on textarea "Hi {{first_name}}, thanks for reaching out. I'm so sorry to hear about the mess…" at bounding box center [433, 344] width 323 height 37
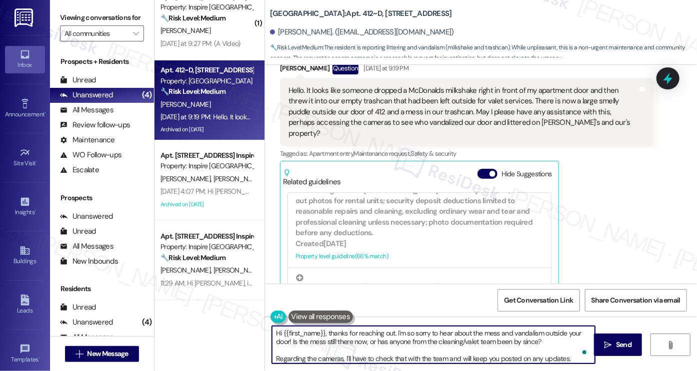
click at [413, 337] on textarea "Hi {{first_name}}, thanks for reaching out. I'm so sorry to hear about the mess…" at bounding box center [433, 344] width 323 height 37
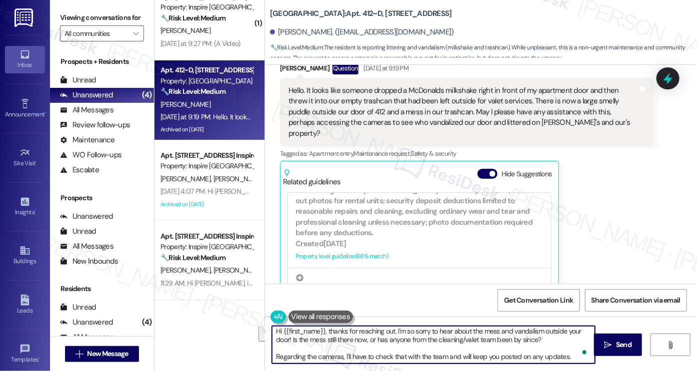
click at [392, 339] on textarea "Hi {{first_name}}, thanks for reaching out. I'm so sorry to hear about the mess…" at bounding box center [433, 344] width 323 height 37
click at [568, 339] on textarea "Hi {{first_name}}, thanks for reaching out. I'm so sorry to hear about the mess…" at bounding box center [433, 344] width 323 height 37
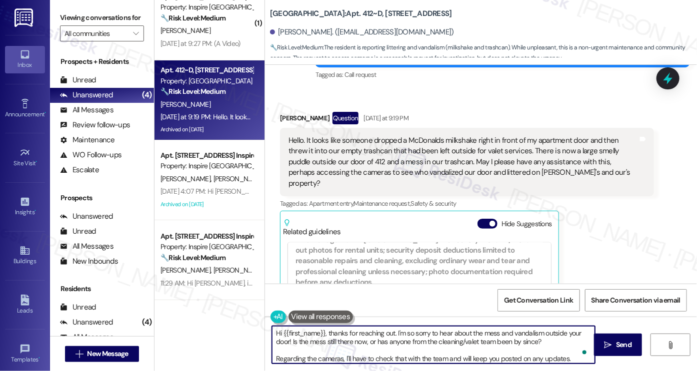
click at [536, 339] on textarea "Hi {{first_name}}, thanks for reaching out. I'm so sorry to hear about the mess…" at bounding box center [433, 344] width 323 height 37
type textarea "Hi {{first_name}}, thanks for reaching out. I'm so sorry to hear about the mess…"
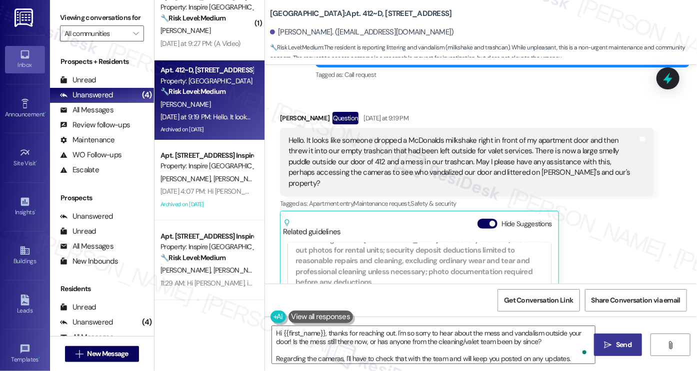
click at [600, 339] on button " Send" at bounding box center [618, 345] width 48 height 22
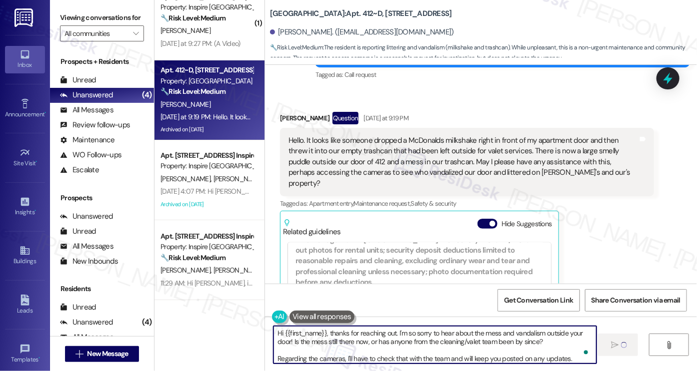
click at [547, 339] on textarea "Hi {{first_name}}, thanks for reaching out. I'm so sorry to hear about the mess…" at bounding box center [434, 344] width 323 height 37
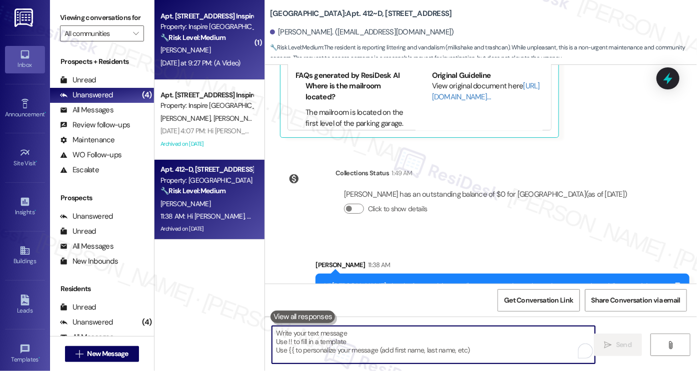
click at [194, 51] on div "[PERSON_NAME]" at bounding box center [206, 50] width 94 height 12
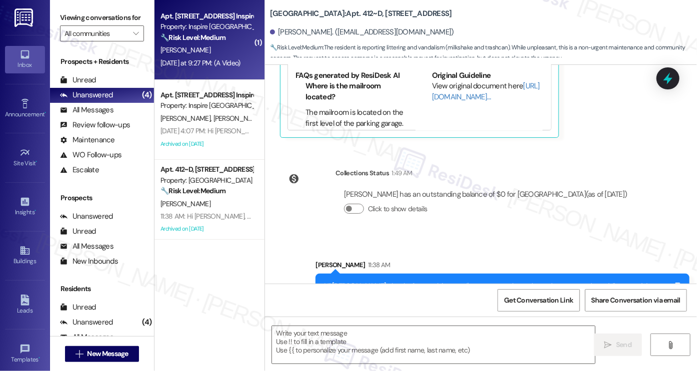
type textarea "Fetching suggested responses. Please feel free to read through the conversation…"
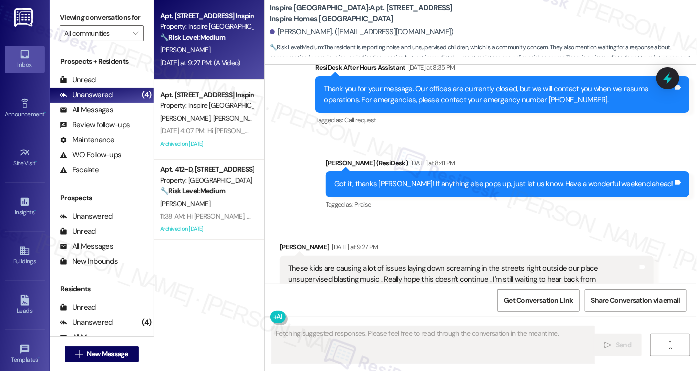
click at [322, 263] on div "These kids are causing a lot of issues laying down screaming in the streets rig…" at bounding box center [462, 279] width 349 height 32
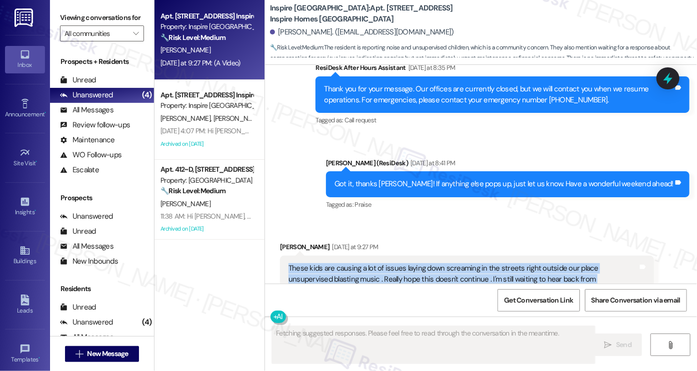
click at [322, 263] on div "These kids are causing a lot of issues laying down screaming in the streets rig…" at bounding box center [462, 279] width 349 height 32
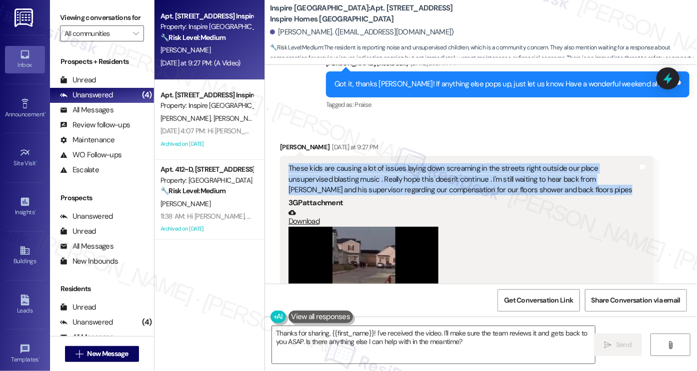
click at [532, 163] on div "These kids are causing a lot of issues laying down screaming in the streets rig…" at bounding box center [462, 179] width 349 height 32
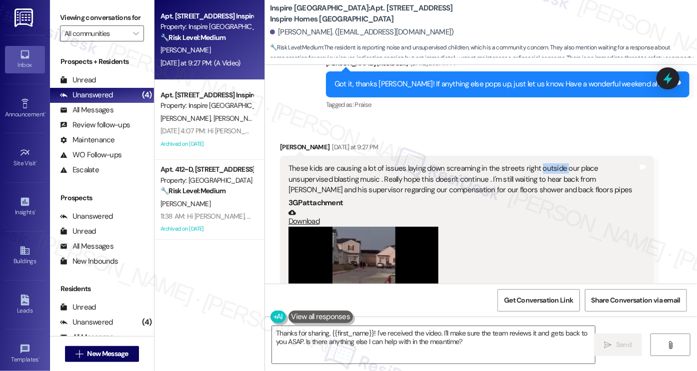
click at [532, 163] on div "These kids are causing a lot of issues laying down screaming in the streets rig…" at bounding box center [462, 179] width 349 height 32
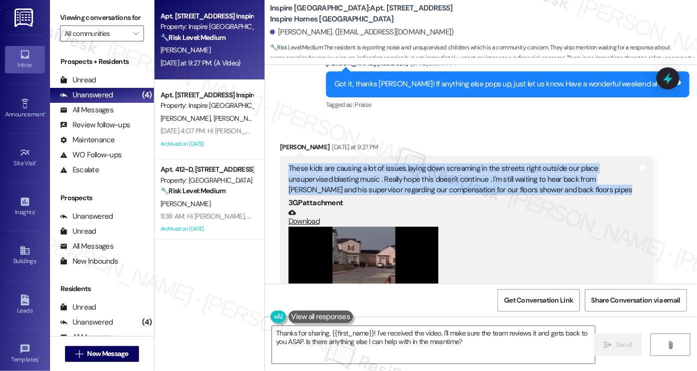
click at [532, 163] on div "These kids are causing a lot of issues laying down screaming in the streets rig…" at bounding box center [462, 179] width 349 height 32
click at [422, 168] on div "These kids are causing a lot of issues laying down screaming in the streets rig…" at bounding box center [462, 179] width 349 height 32
click at [422, 169] on div "These kids are causing a lot of issues laying down screaming in the streets rig…" at bounding box center [462, 179] width 349 height 32
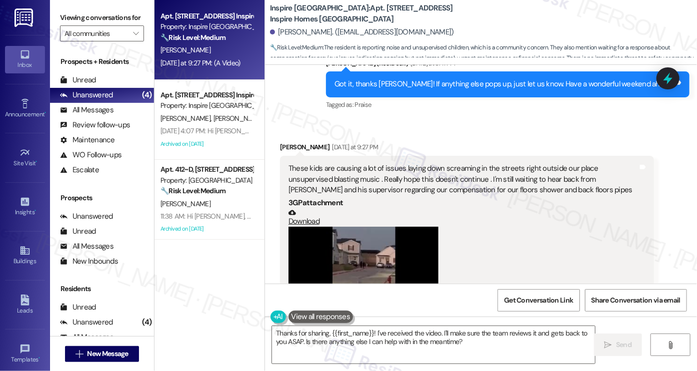
click at [506, 134] on div "Received via SMS Adam Weekes Yesterday at 9:27 PM These kids are causing a lot …" at bounding box center [466, 340] width 389 height 413
click at [394, 171] on div "These kids are causing a lot of issues laying down screaming in the streets rig…" at bounding box center [462, 179] width 349 height 32
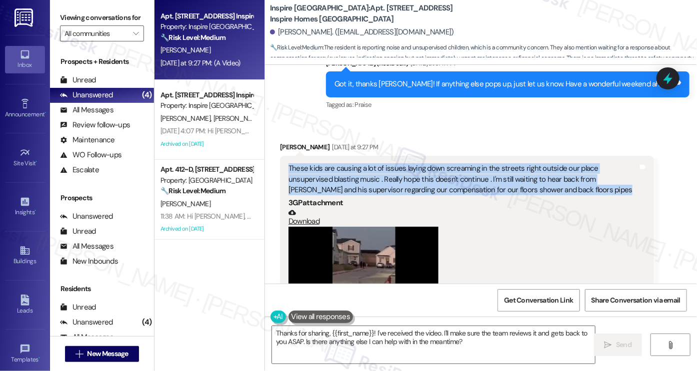
click at [394, 171] on div "These kids are causing a lot of issues laying down screaming in the streets rig…" at bounding box center [462, 179] width 349 height 32
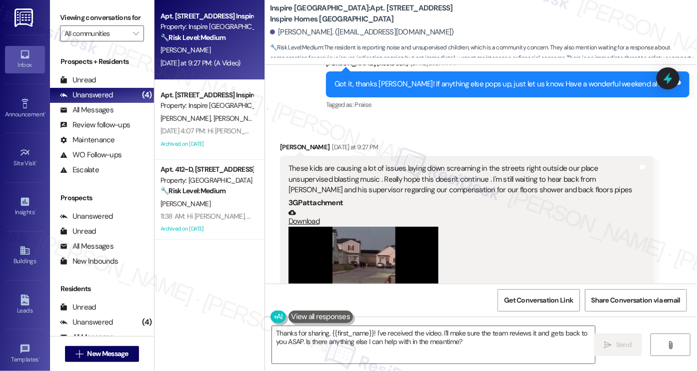
click at [536, 119] on div "Received via SMS Adam Weekes Yesterday at 9:27 PM These kids are causing a lot …" at bounding box center [481, 333] width 432 height 428
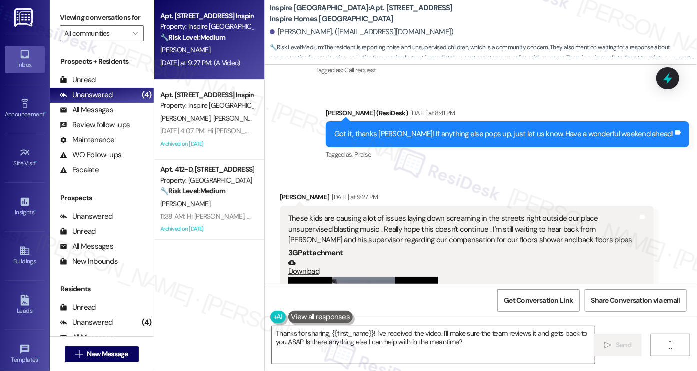
click at [438, 121] on div "Got it, thanks Adam! If anything else pops up, just let us know. Have a wonderf…" at bounding box center [507, 133] width 363 height 25
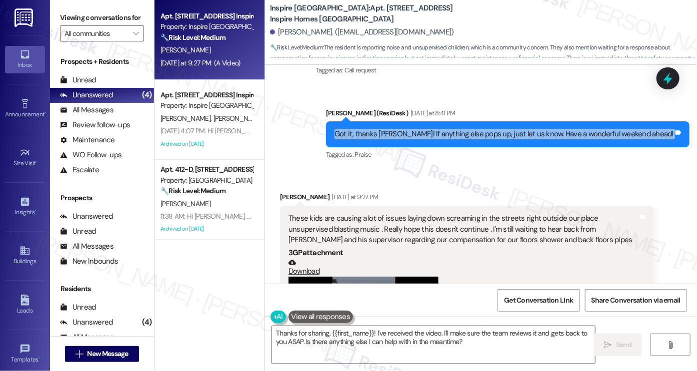
click at [438, 121] on div "Got it, thanks Adam! If anything else pops up, just let us know. Have a wonderf…" at bounding box center [507, 133] width 363 height 25
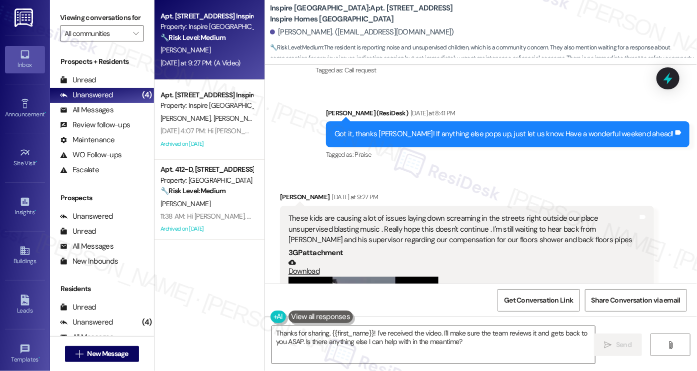
click at [471, 148] on div "Tagged as: Praise Click to highlight conversations about Praise" at bounding box center [507, 154] width 363 height 14
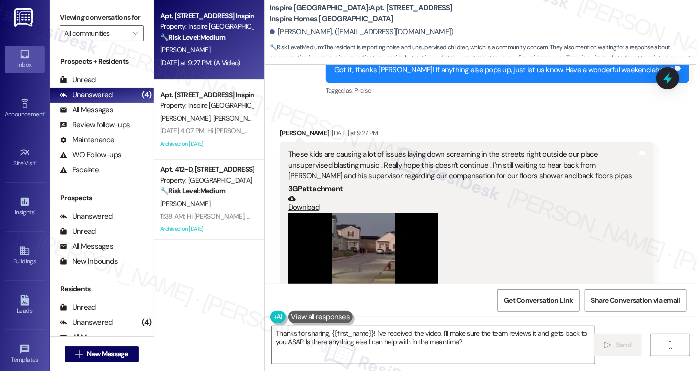
scroll to position [2226, 0]
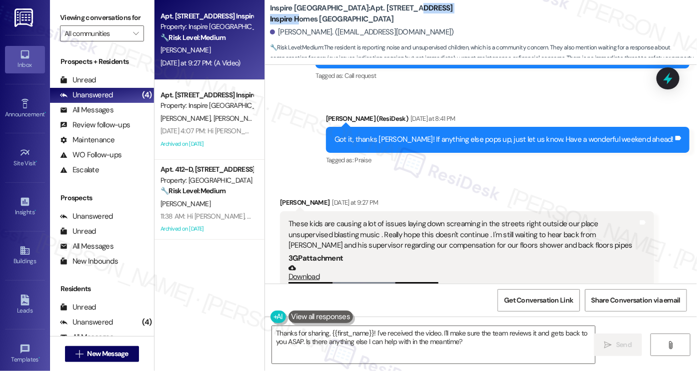
drag, startPoint x: 383, startPoint y: 13, endPoint x: 438, endPoint y: 8, distance: 54.7
click at [438, 8] on b "Inspire Bond Ranch: Apt. 10043 Magnolia Bend Way, 1 Inspire Homes Bonds Ranch" at bounding box center [370, 13] width 200 height 21
click at [362, 12] on b "Inspire Bond Ranch: Apt. 10043 Magnolia Bend Way, 1 Inspire Homes Bonds Ranch" at bounding box center [370, 13] width 200 height 21
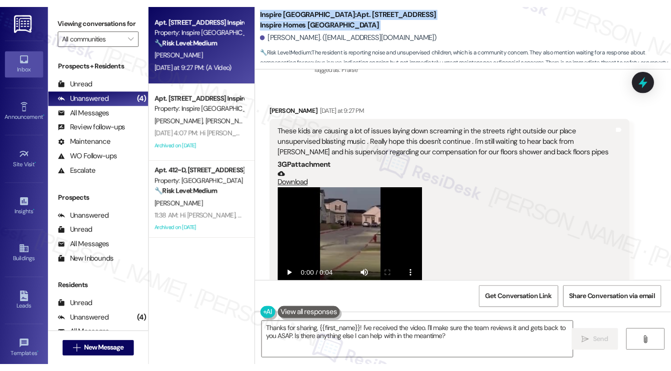
scroll to position [2326, 0]
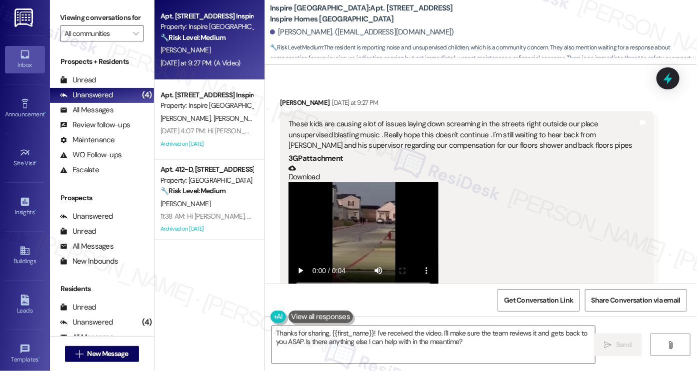
click at [377, 125] on div "These kids are causing a lot of issues laying down screaming in the streets rig…" at bounding box center [462, 135] width 349 height 32
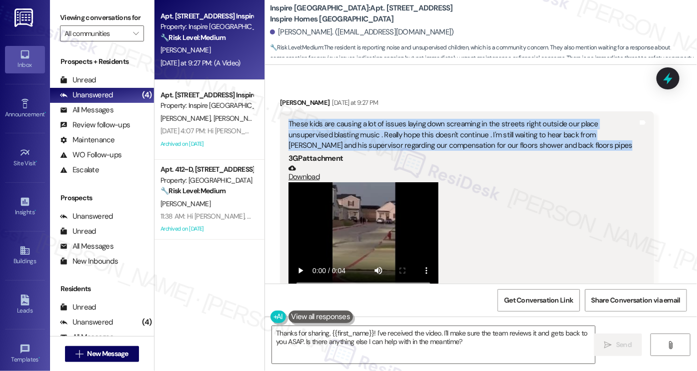
click at [377, 125] on div "These kids are causing a lot of issues laying down screaming in the streets rig…" at bounding box center [462, 135] width 349 height 32
copy div "These kids are causing a lot of issues laying down screaming in the streets rig…"
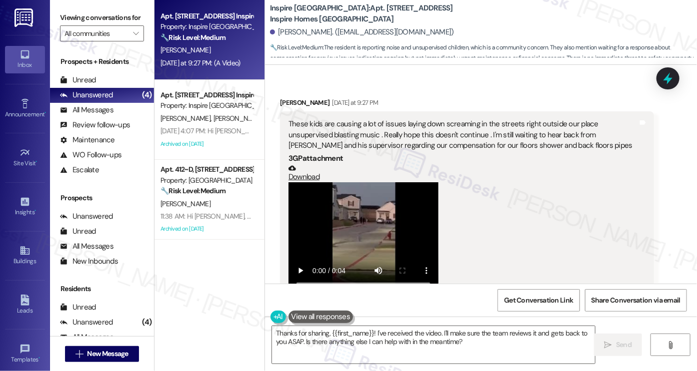
click at [62, 10] on label "Viewing conversations for" at bounding box center [102, 17] width 84 height 15
click at [70, 25] on label "Viewing conversations for" at bounding box center [102, 17] width 84 height 15
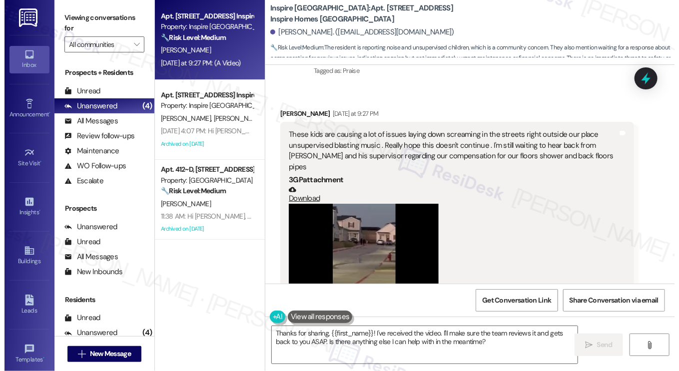
scroll to position [2337, 0]
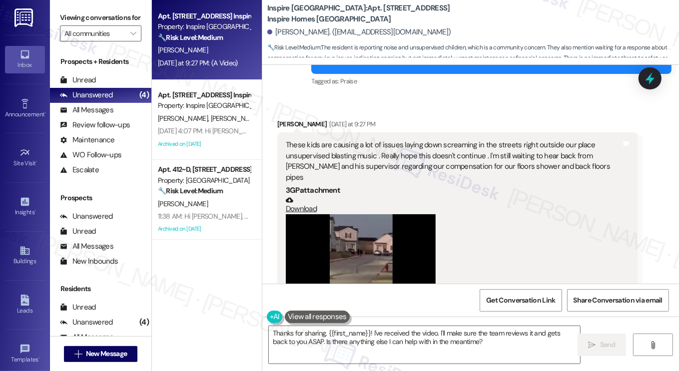
click at [70, 25] on label "Viewing conversations for" at bounding box center [100, 17] width 81 height 15
click at [325, 331] on textarea "Thanks for sharing, {{first_name}}! I've received the video. I'll make sure the…" at bounding box center [425, 344] width 312 height 37
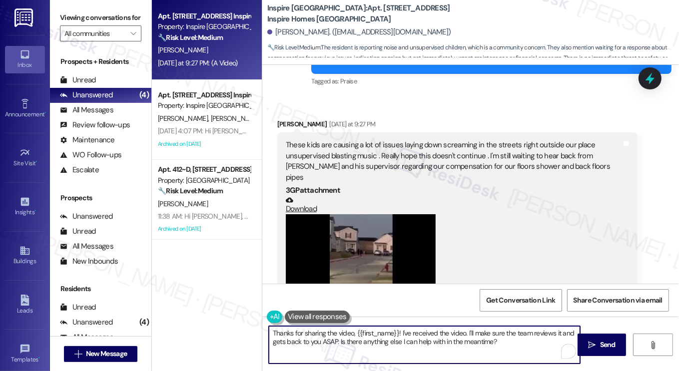
click at [270, 331] on textarea "Thanks for sharing the video, {{first_name}}! I've received the video. I'll mak…" at bounding box center [425, 344] width 312 height 37
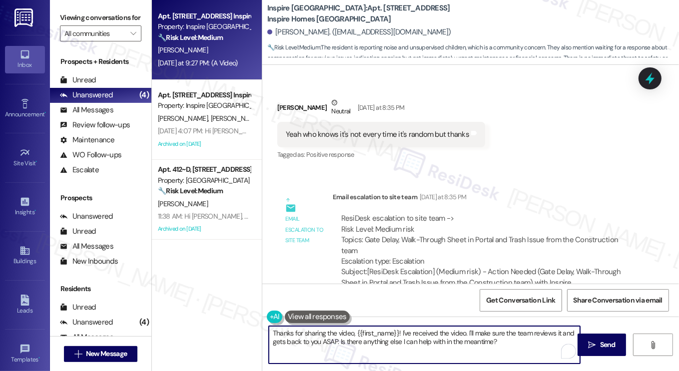
scroll to position [1987, 0]
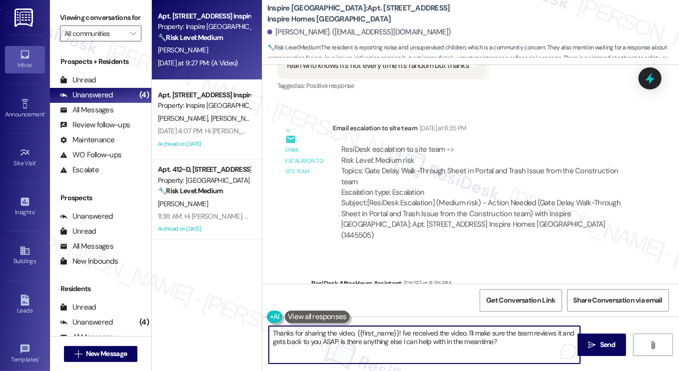
type textarea "Thanks for sharing the video, {{first_name}}! I've received the video. I'll mak…"
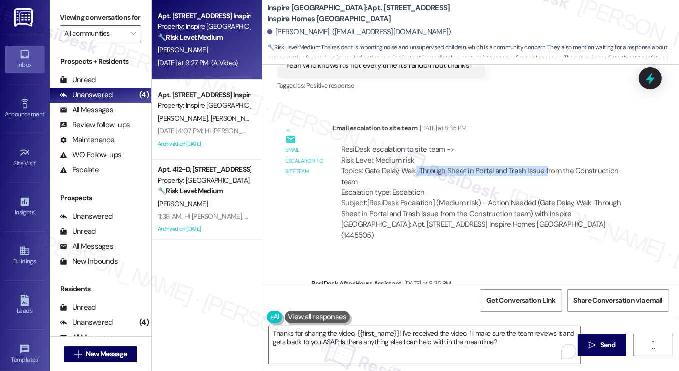
drag, startPoint x: 414, startPoint y: 159, endPoint x: 543, endPoint y: 159, distance: 128.4
click at [543, 159] on div "ResiDesk escalation to site team -> Risk Level: Medium risk Topics: Gate Delay,…" at bounding box center [485, 170] width 288 height 53
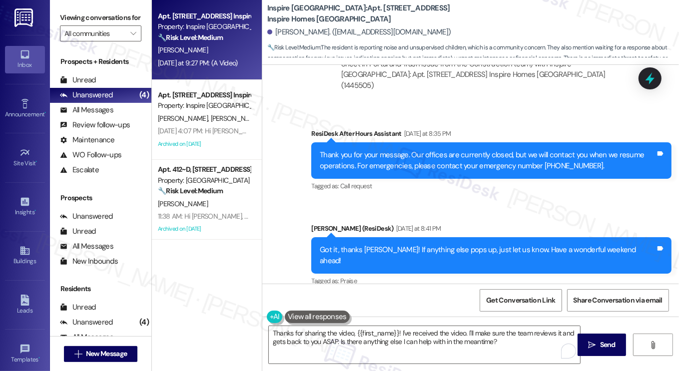
scroll to position [2337, 0]
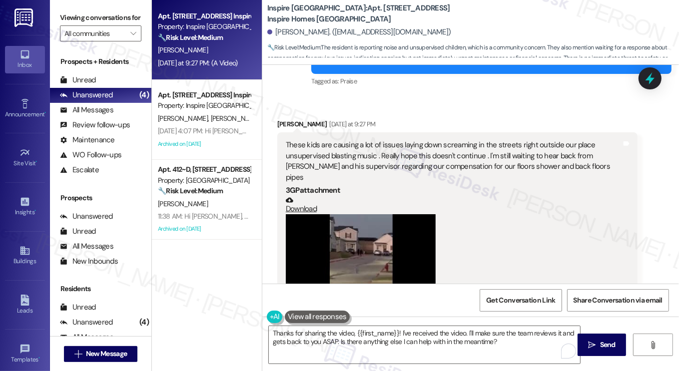
click at [411, 140] on div "These kids are causing a lot of issues laying down screaming in the streets rig…" at bounding box center [454, 161] width 336 height 43
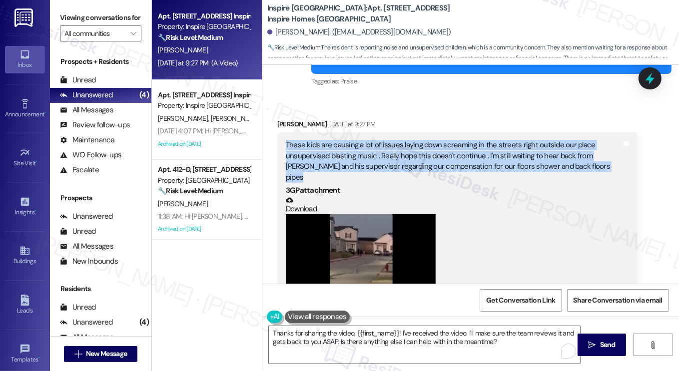
click at [411, 140] on div "These kids are causing a lot of issues laying down screaming in the streets rig…" at bounding box center [454, 161] width 336 height 43
click at [386, 140] on div "These kids are causing a lot of issues laying down screaming in the streets rig…" at bounding box center [454, 161] width 336 height 43
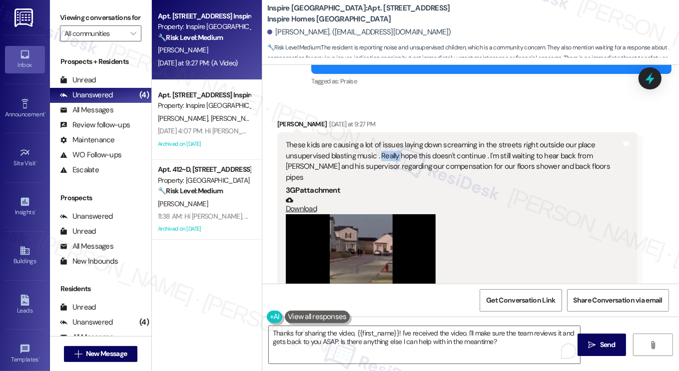
click at [386, 140] on div "These kids are causing a lot of issues laying down screaming in the streets rig…" at bounding box center [454, 161] width 336 height 43
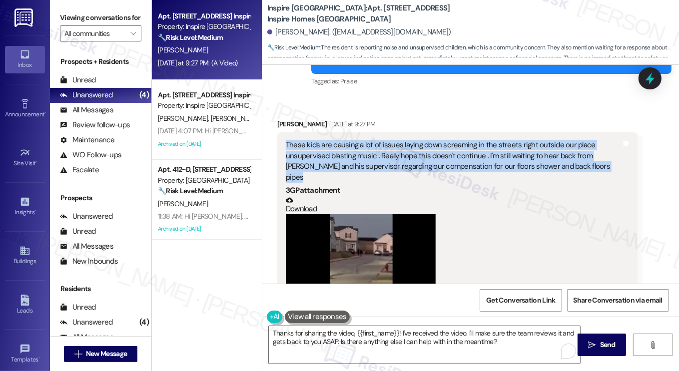
click at [386, 140] on div "These kids are causing a lot of issues laying down screaming in the streets rig…" at bounding box center [454, 161] width 336 height 43
click at [550, 140] on div "These kids are causing a lot of issues laying down screaming in the streets rig…" at bounding box center [454, 161] width 336 height 43
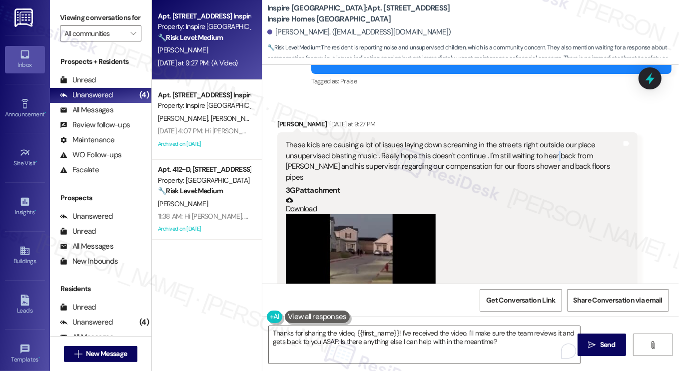
click at [550, 140] on div "These kids are causing a lot of issues laying down screaming in the streets rig…" at bounding box center [454, 161] width 336 height 43
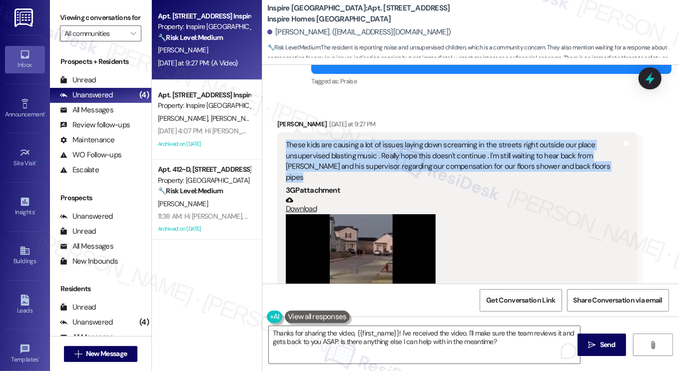
click at [550, 140] on div "These kids are causing a lot of issues laying down screaming in the streets rig…" at bounding box center [454, 161] width 336 height 43
